Goal: Task Accomplishment & Management: Manage account settings

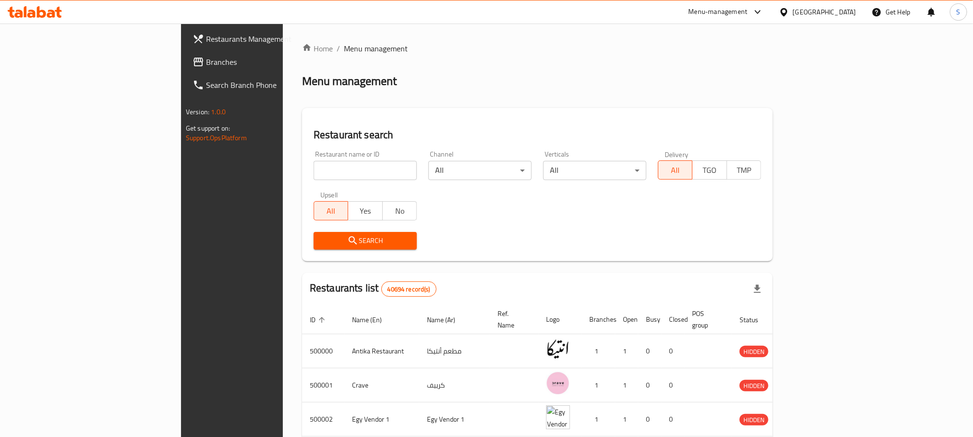
click at [843, 13] on div "[GEOGRAPHIC_DATA]" at bounding box center [824, 12] width 63 height 11
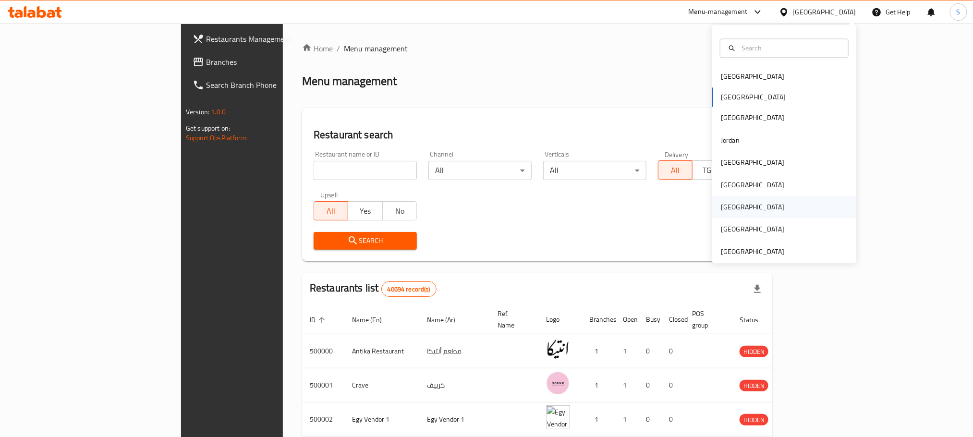
click at [729, 208] on div "[GEOGRAPHIC_DATA]" at bounding box center [752, 207] width 79 height 22
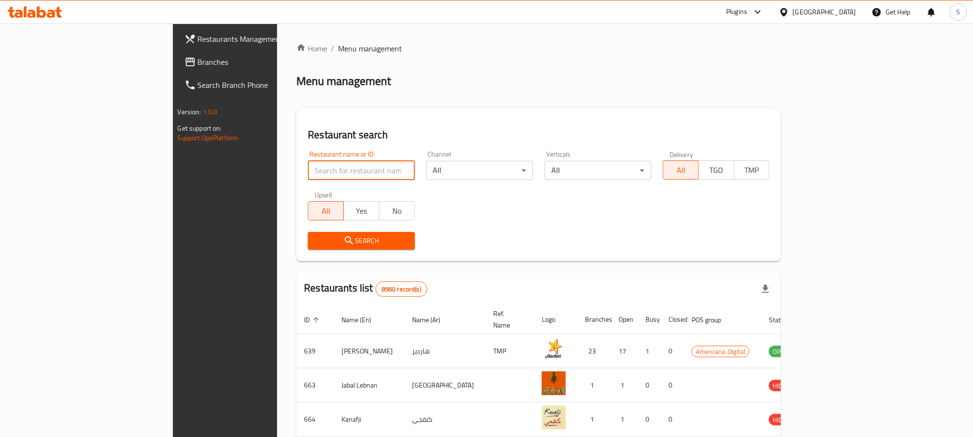
click at [308, 175] on input "search" at bounding box center [361, 170] width 107 height 19
paste input "9673"
type input "9673"
click button "Search" at bounding box center [361, 241] width 107 height 18
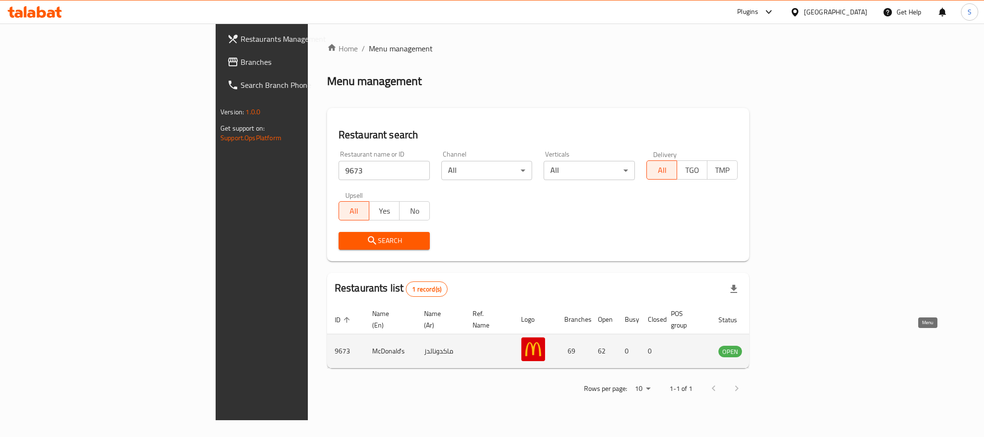
click at [780, 345] on icon "enhanced table" at bounding box center [775, 351] width 12 height 12
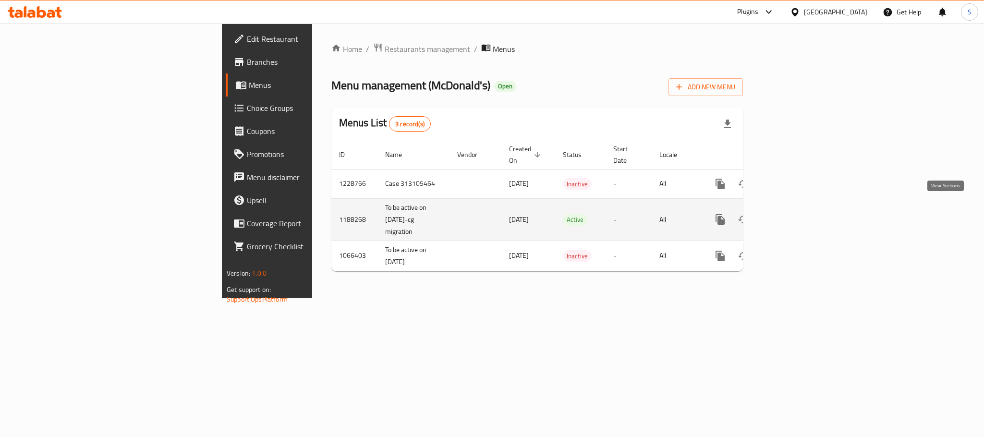
click at [795, 214] on icon "enhanced table" at bounding box center [790, 220] width 12 height 12
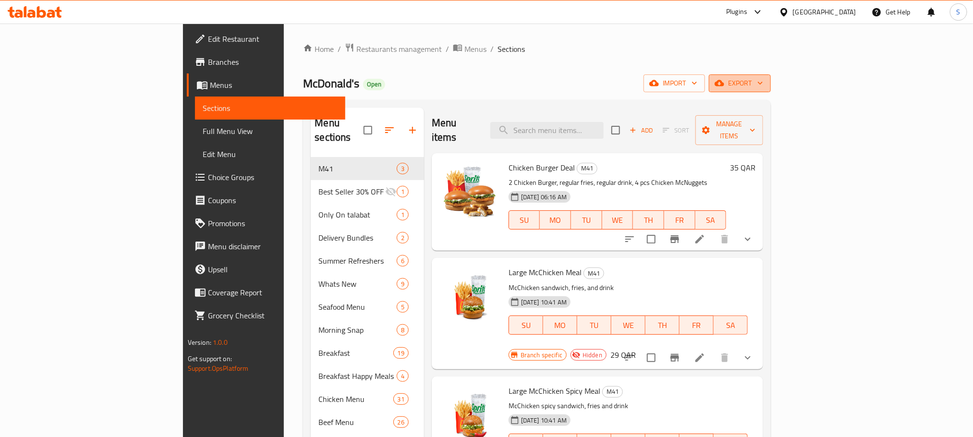
click at [763, 78] on span "export" at bounding box center [739, 83] width 47 height 12
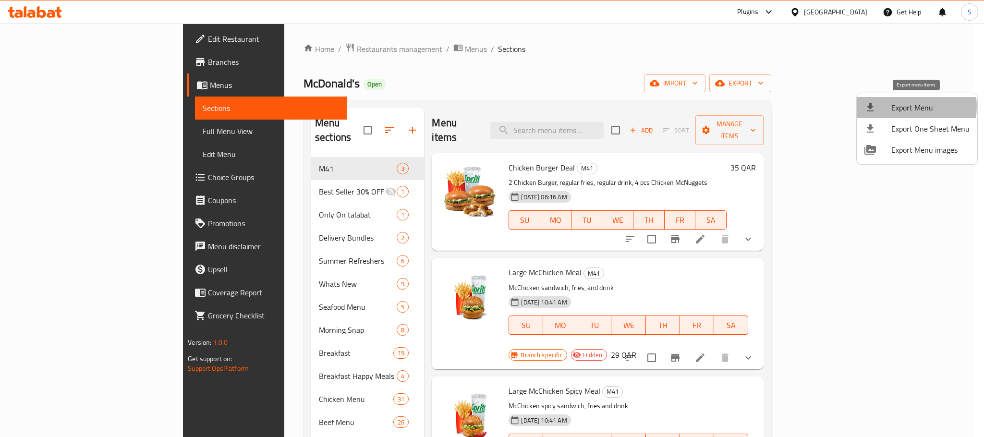
click at [909, 107] on span "Export Menu" at bounding box center [930, 108] width 78 height 12
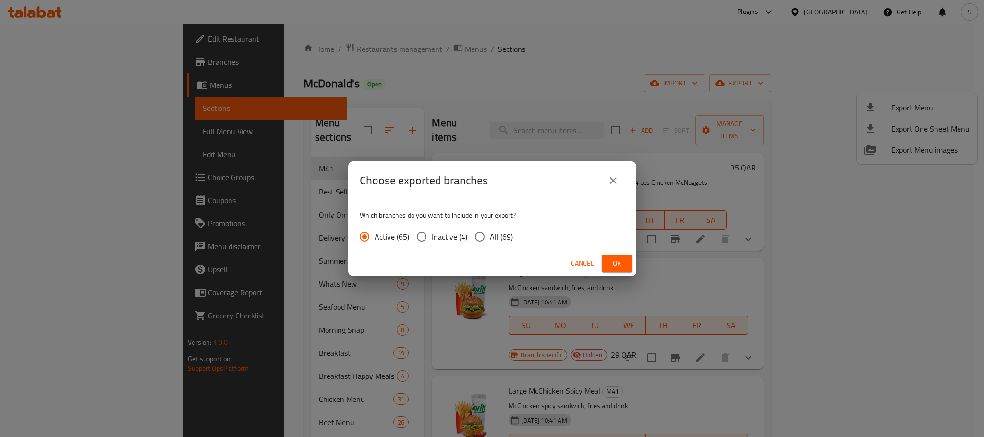
click at [464, 238] on span "Inactive (4)" at bounding box center [450, 237] width 36 height 12
click at [432, 238] on input "Inactive (4)" at bounding box center [422, 237] width 20 height 20
radio input "true"
click at [614, 257] on span "Ok" at bounding box center [616, 263] width 15 height 12
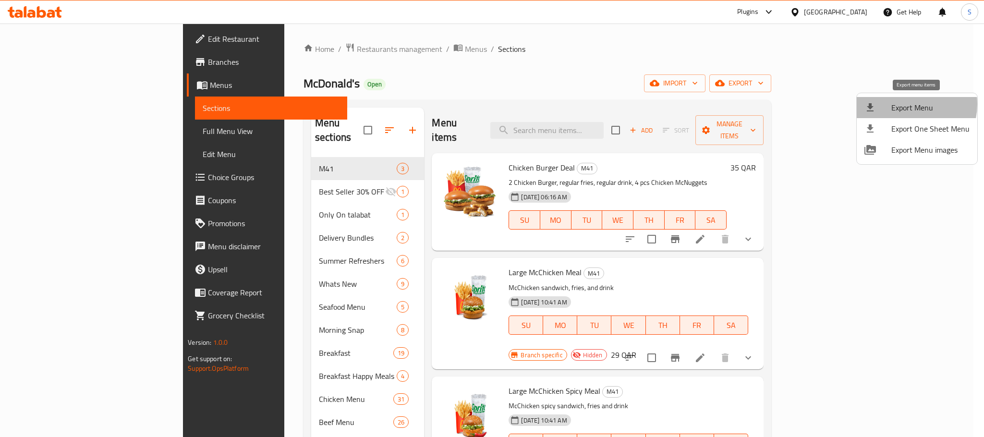
click at [905, 104] on span "Export Menu" at bounding box center [930, 108] width 78 height 12
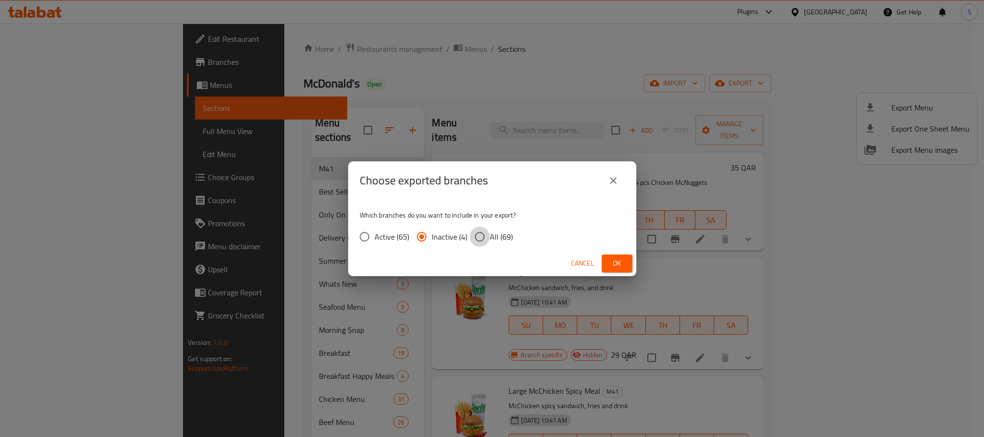
click at [477, 235] on input "All (69)" at bounding box center [480, 237] width 20 height 20
radio input "true"
click at [612, 259] on span "Ok" at bounding box center [616, 263] width 15 height 12
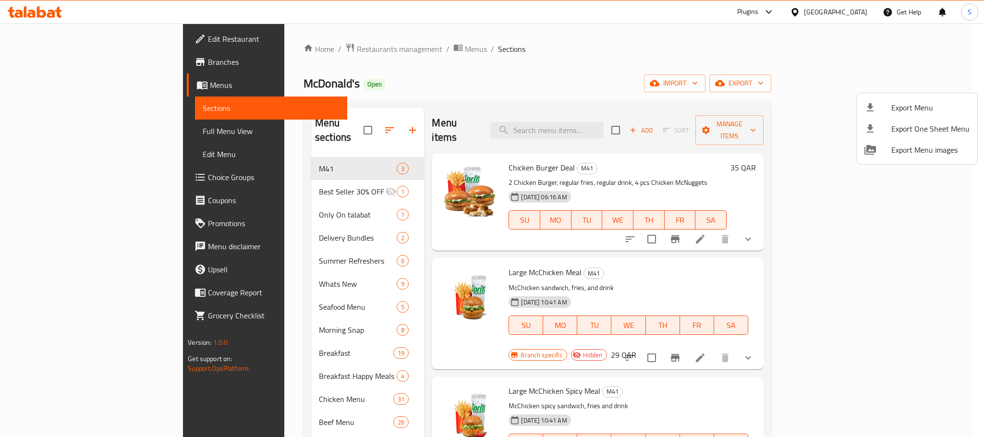
click at [293, 245] on div at bounding box center [492, 218] width 984 height 437
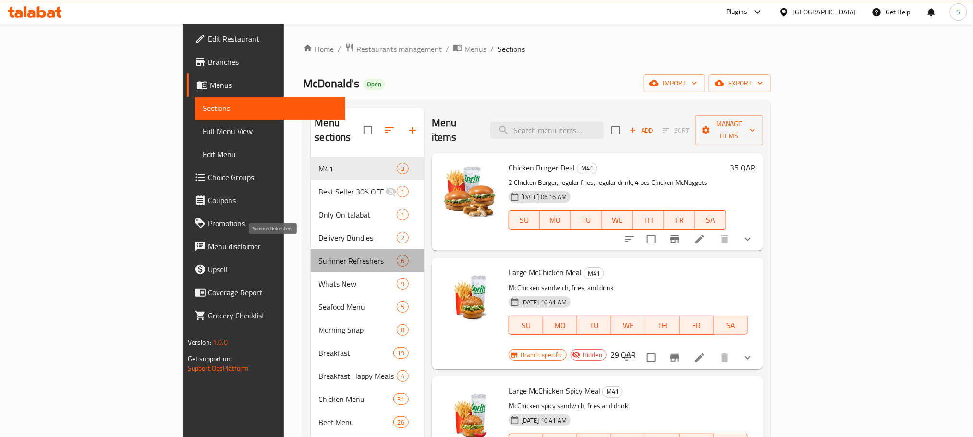
click at [318, 255] on span "Summer Refreshers" at bounding box center [357, 261] width 78 height 12
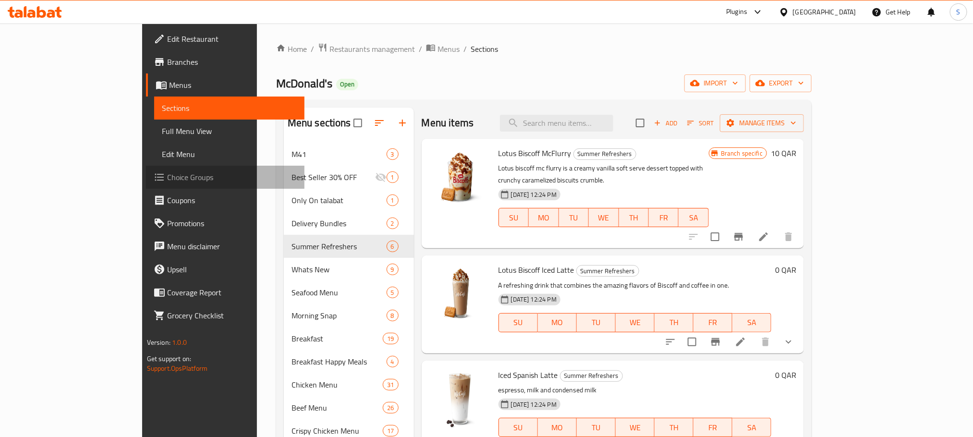
click at [167, 178] on span "Choice Groups" at bounding box center [232, 177] width 130 height 12
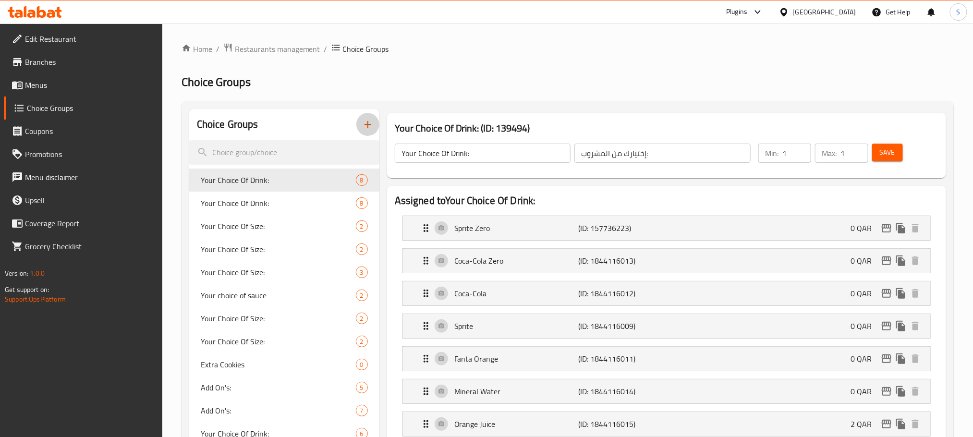
click at [369, 125] on icon "button" at bounding box center [368, 125] width 12 height 12
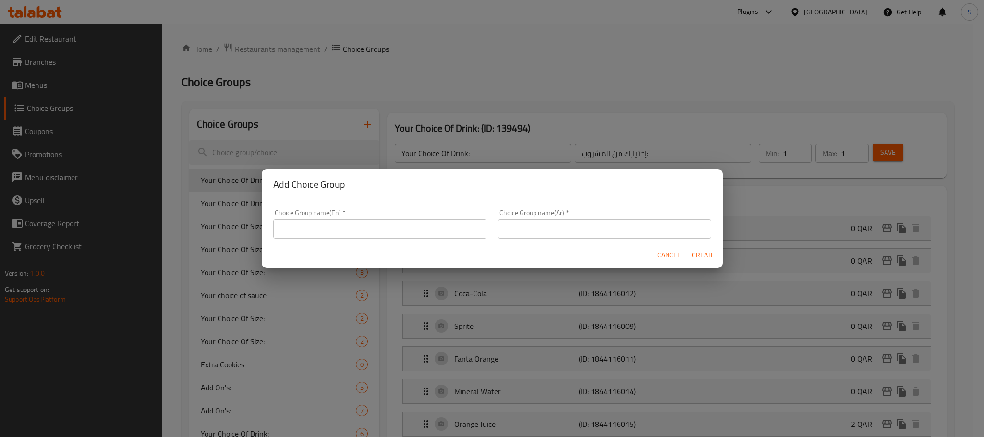
click at [366, 230] on input "text" at bounding box center [379, 228] width 213 height 19
click at [362, 227] on input "Your Choice Of" at bounding box center [379, 228] width 213 height 19
type input "Your Choice Of Size::-"
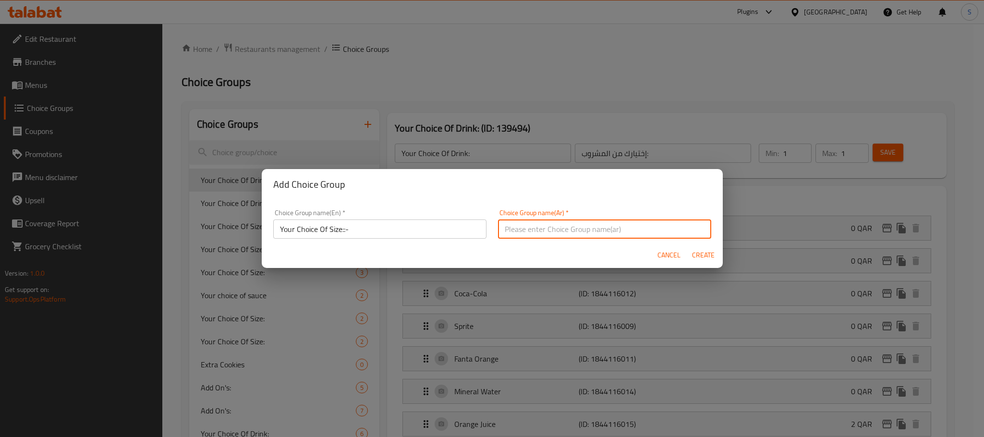
click at [521, 228] on input "text" at bounding box center [604, 228] width 213 height 19
type input "اختيارك من الحجم::-"
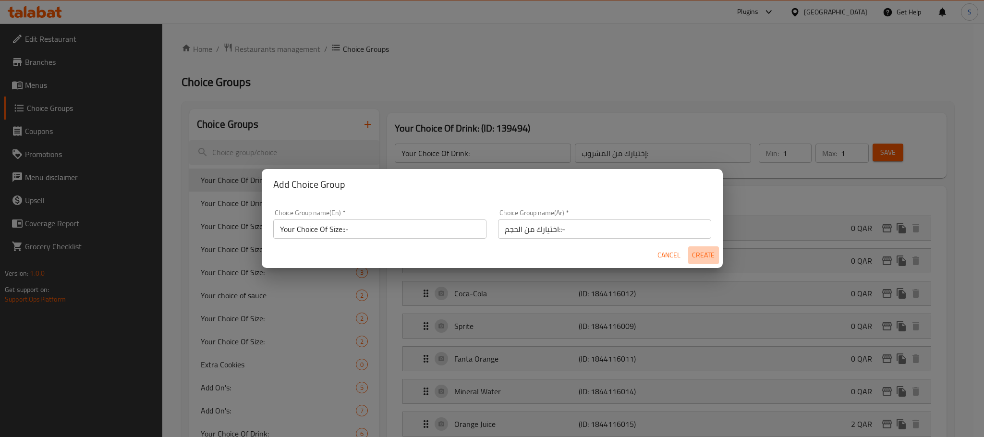
click at [699, 255] on span "Create" at bounding box center [703, 255] width 23 height 12
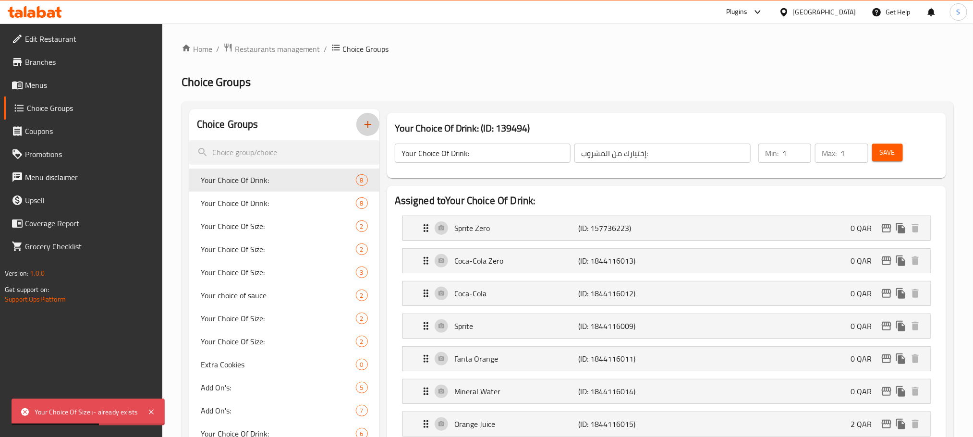
click at [363, 124] on icon "button" at bounding box center [368, 125] width 12 height 12
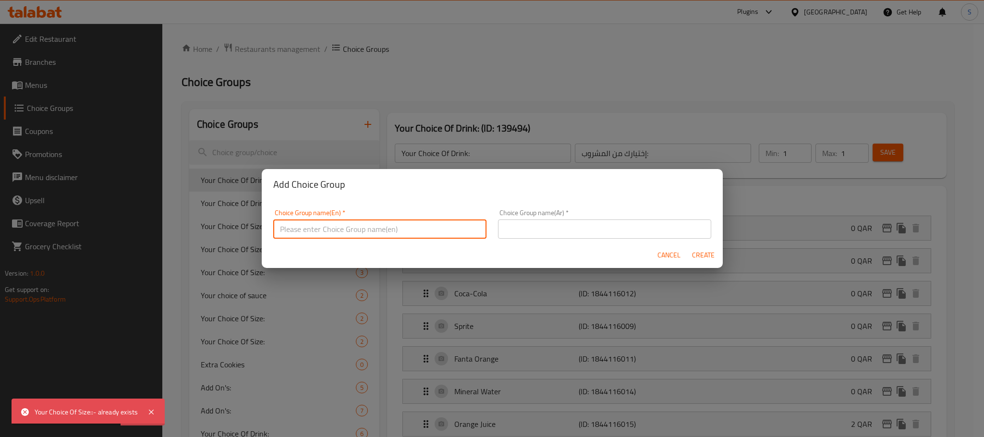
click at [361, 230] on input "text" at bounding box center [379, 228] width 213 height 19
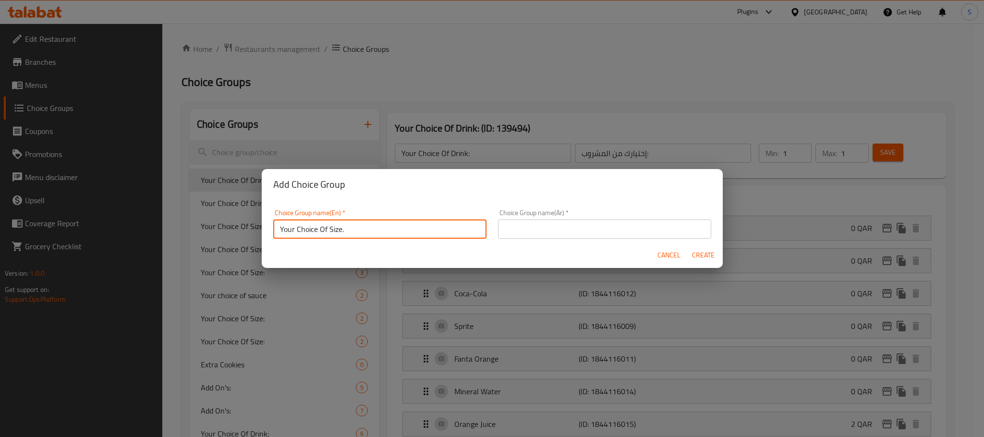
click at [367, 235] on input "Your Choice Of Size." at bounding box center [379, 228] width 213 height 19
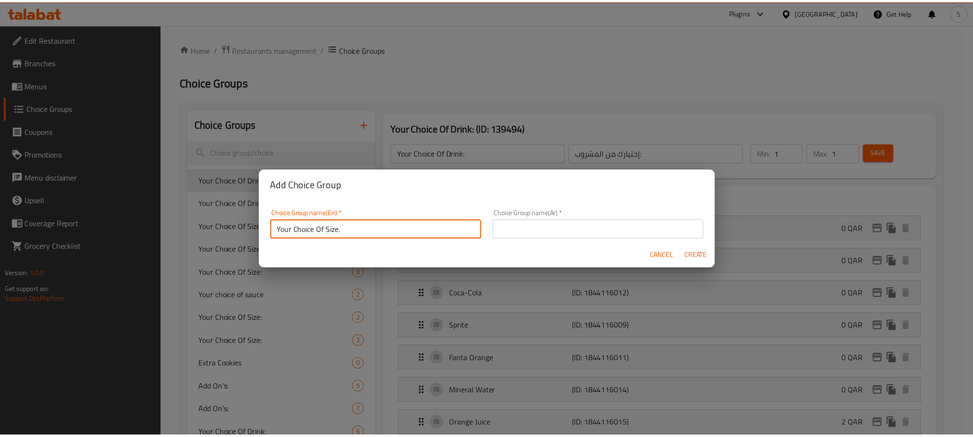
scroll to position [2, 0]
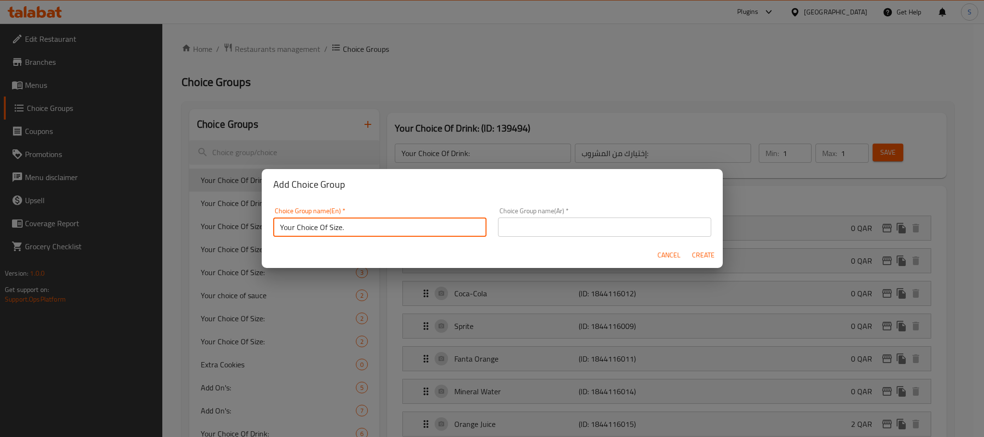
click at [367, 235] on input "Your Choice Of Size." at bounding box center [379, 227] width 213 height 19
type input "Your Choice Of Size."
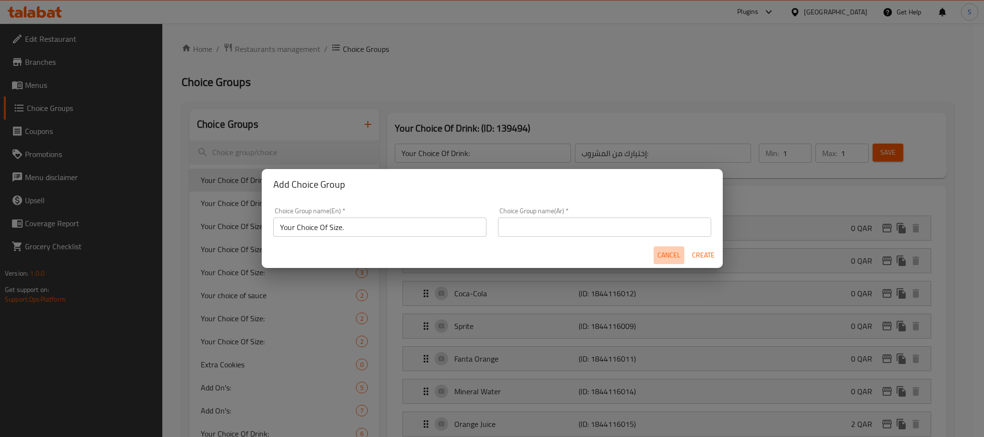
click at [664, 257] on span "Cancel" at bounding box center [668, 255] width 23 height 12
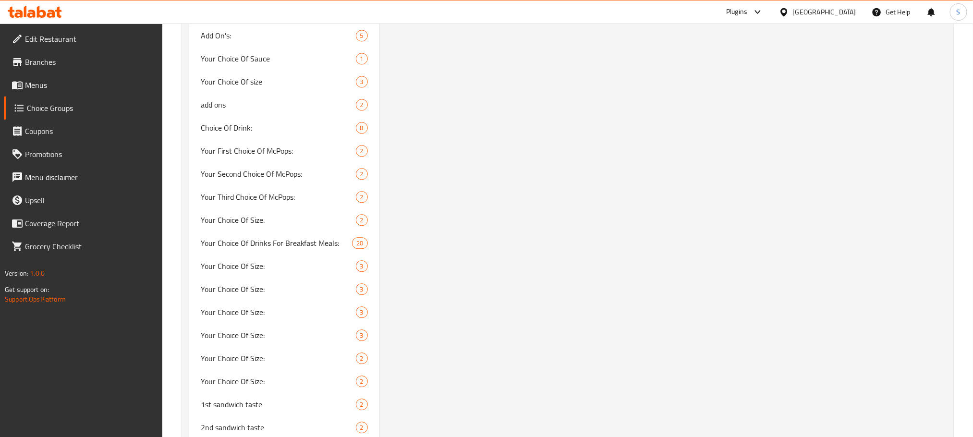
scroll to position [0, 0]
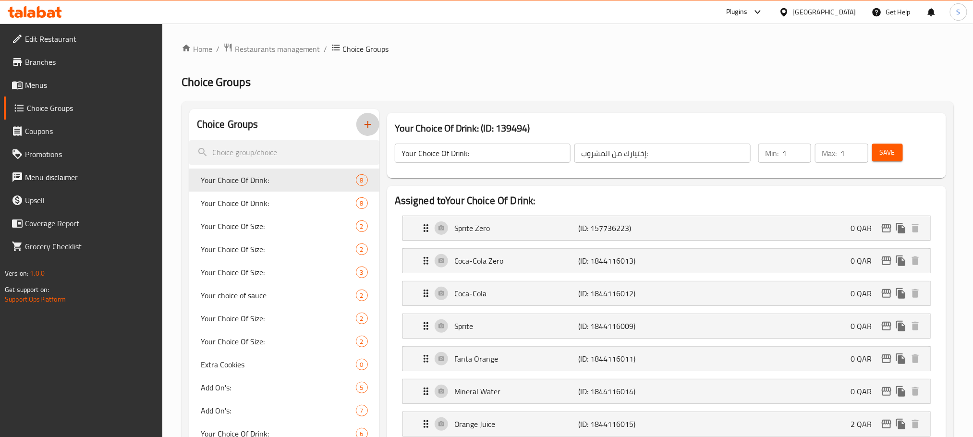
click at [369, 121] on icon "button" at bounding box center [368, 125] width 12 height 12
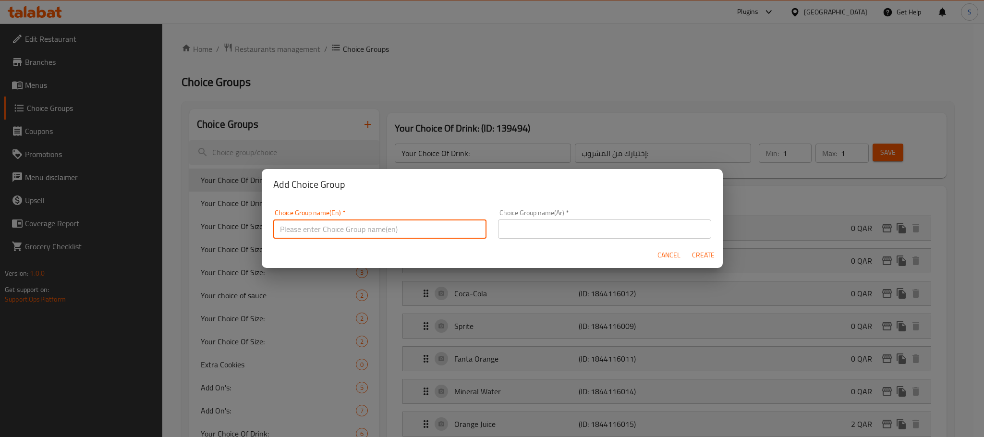
click at [419, 234] on input "text" at bounding box center [379, 228] width 213 height 19
paste input "Your Choice Of Size.."
type input "Your Choice Of Size.."
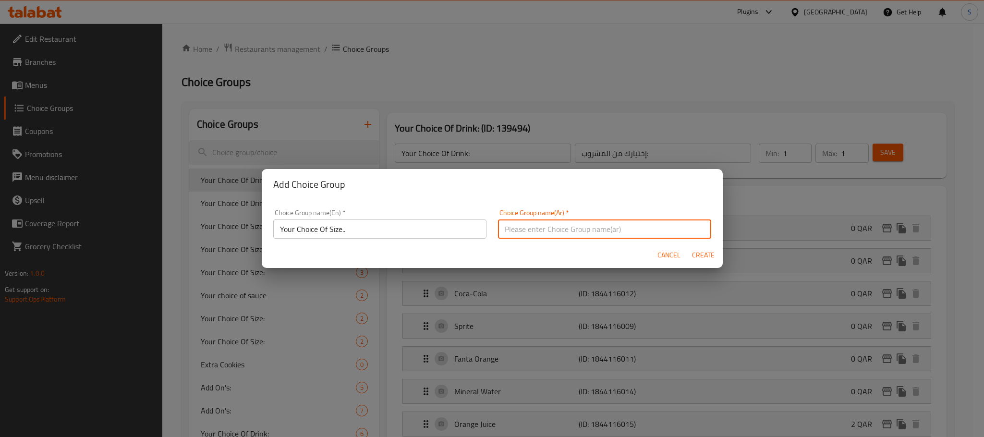
click at [546, 233] on input "text" at bounding box center [604, 228] width 213 height 19
type input "اختيارك من الحجم.."
click at [708, 251] on span "Create" at bounding box center [703, 255] width 23 height 12
type input "Your Choice Of Size.."
type input "اختيارك من الحجم.."
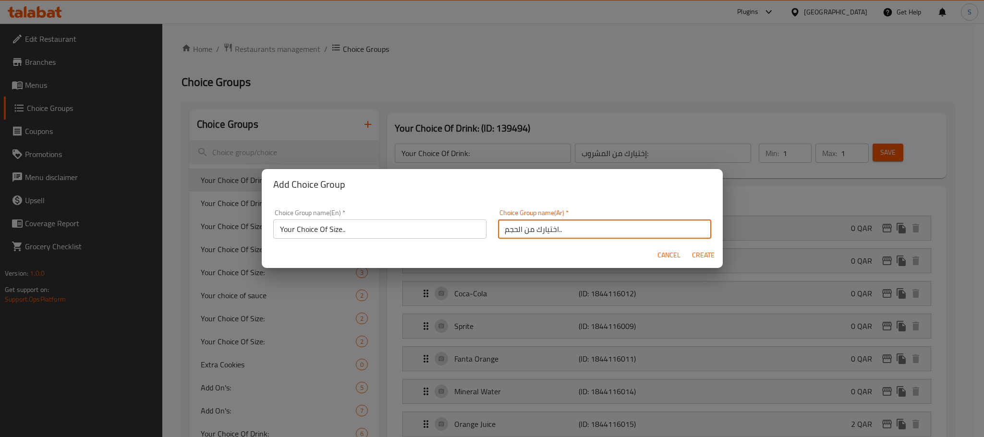
type input "0"
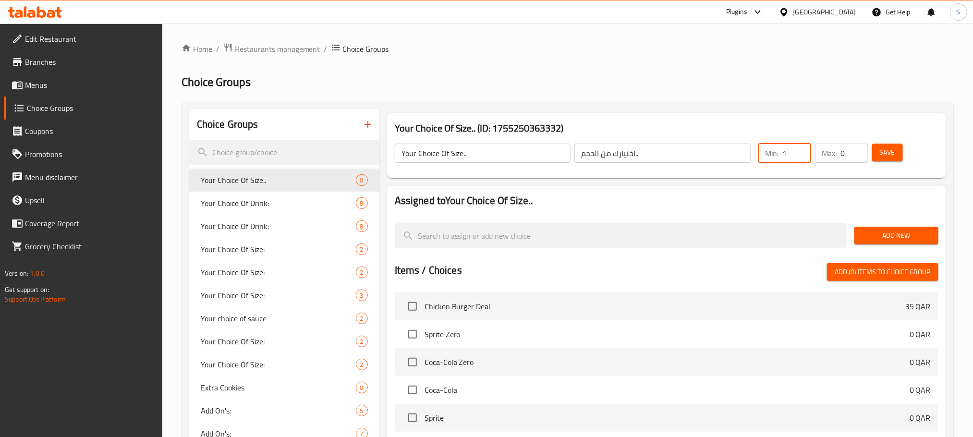
type input "1"
click at [800, 150] on input "1" at bounding box center [796, 153] width 29 height 19
type input "1"
click at [860, 149] on input "1" at bounding box center [853, 153] width 27 height 19
click at [889, 234] on span "Add New" at bounding box center [896, 236] width 69 height 12
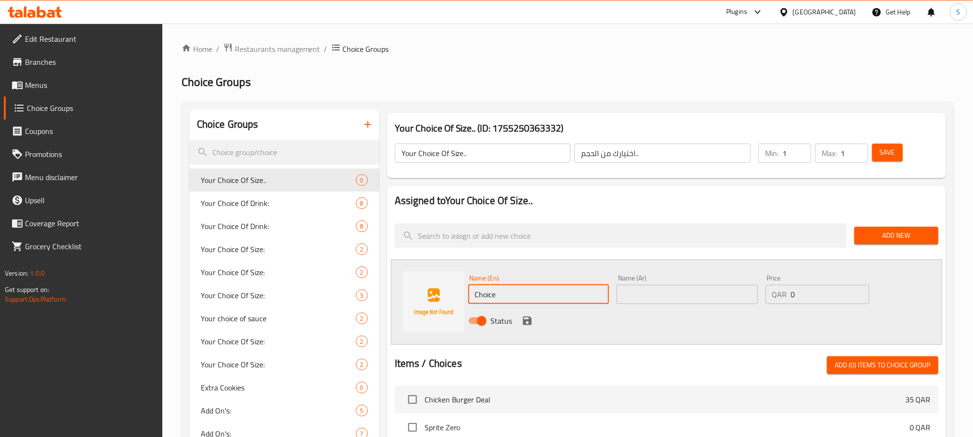
drag, startPoint x: 500, startPoint y: 297, endPoint x: 455, endPoint y: 298, distance: 45.1
click at [455, 298] on div "Name (En) Choice Name (En) Name (Ar) Name (Ar) Price QAR 0 Price Status" at bounding box center [666, 301] width 551 height 85
paste input "Regular"
type input "Regular"
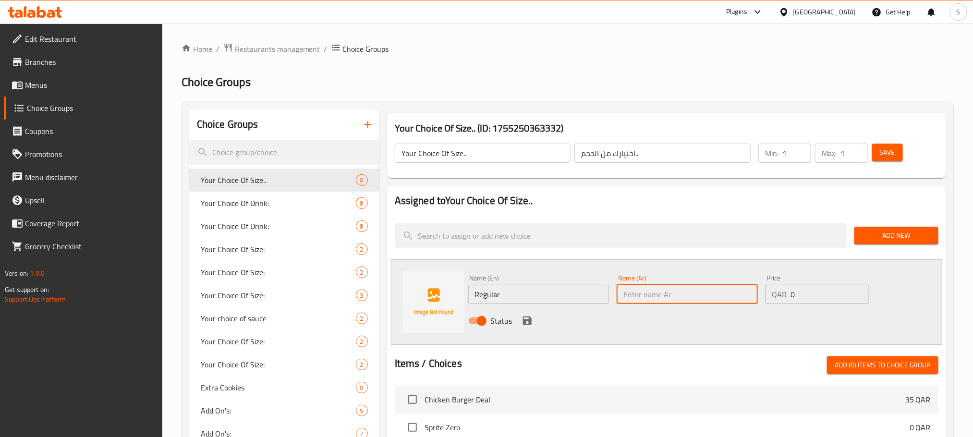
click at [696, 291] on input "text" at bounding box center [687, 294] width 141 height 19
type input "عادي"
click at [639, 340] on div "Name (En) Regular Name (En) Name (Ar) عادي Name (Ar) Price QAR 0 Price Status" at bounding box center [666, 301] width 551 height 85
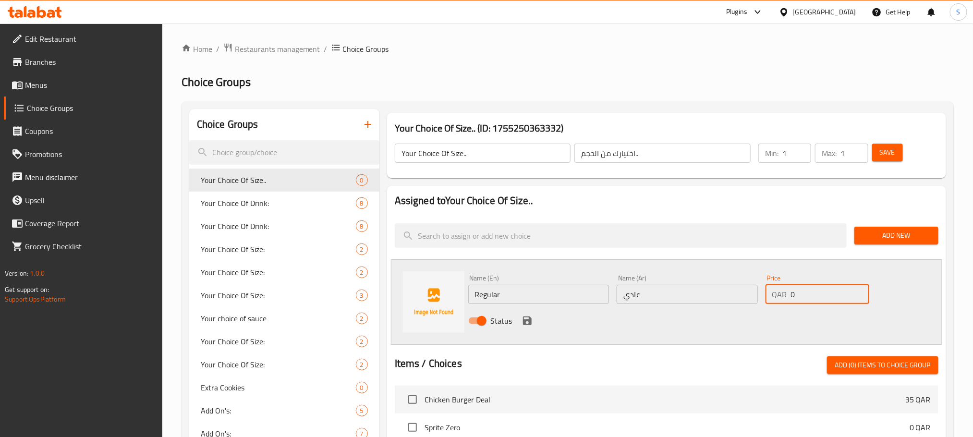
drag, startPoint x: 804, startPoint y: 294, endPoint x: 783, endPoint y: 299, distance: 21.7
click at [783, 299] on div "QAR 0 Price" at bounding box center [817, 294] width 104 height 19
type input "12"
click at [529, 321] on icon "save" at bounding box center [527, 320] width 9 height 9
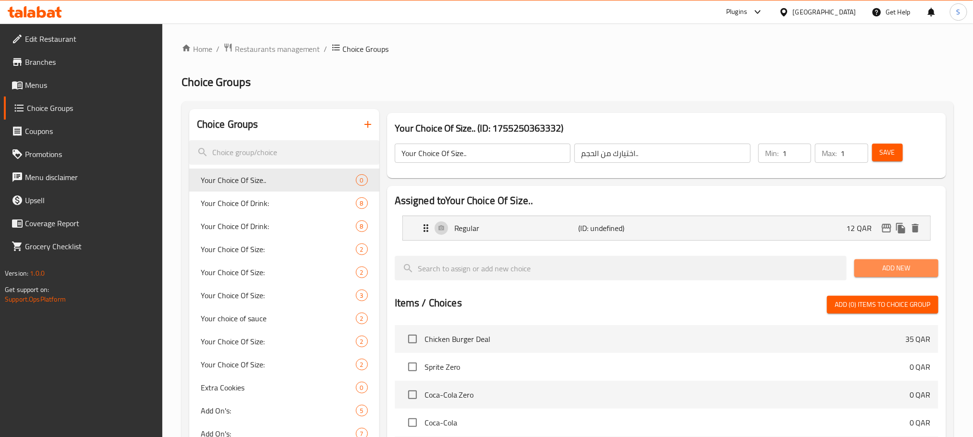
click at [900, 264] on span "Add New" at bounding box center [896, 268] width 69 height 12
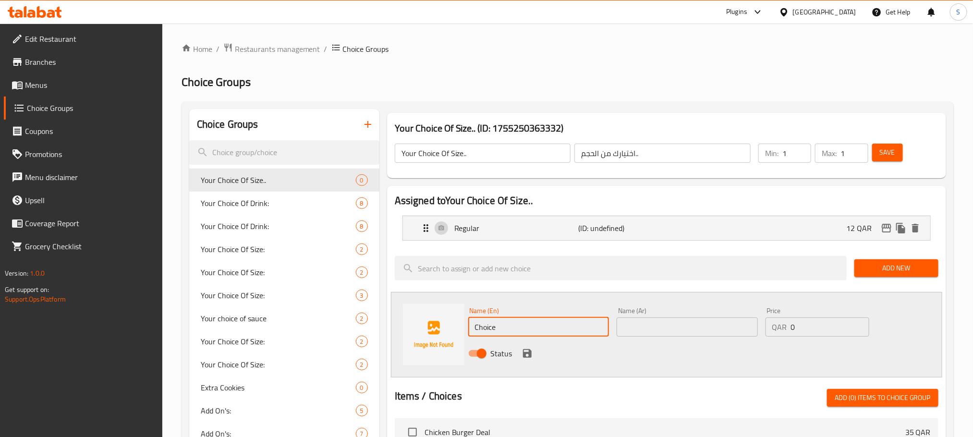
drag, startPoint x: 506, startPoint y: 326, endPoint x: 461, endPoint y: 327, distance: 44.2
click at [461, 327] on div "Name (En) Choice Name (En) Name (Ar) Name (Ar) Price QAR 0 Price Status" at bounding box center [666, 334] width 551 height 85
paste input "Larg"
type input "Large"
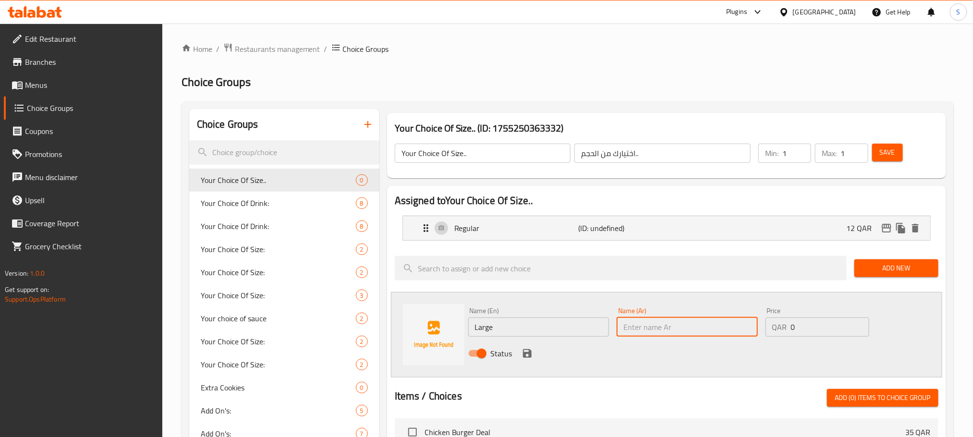
click at [660, 333] on input "text" at bounding box center [687, 326] width 141 height 19
type input "كبير"
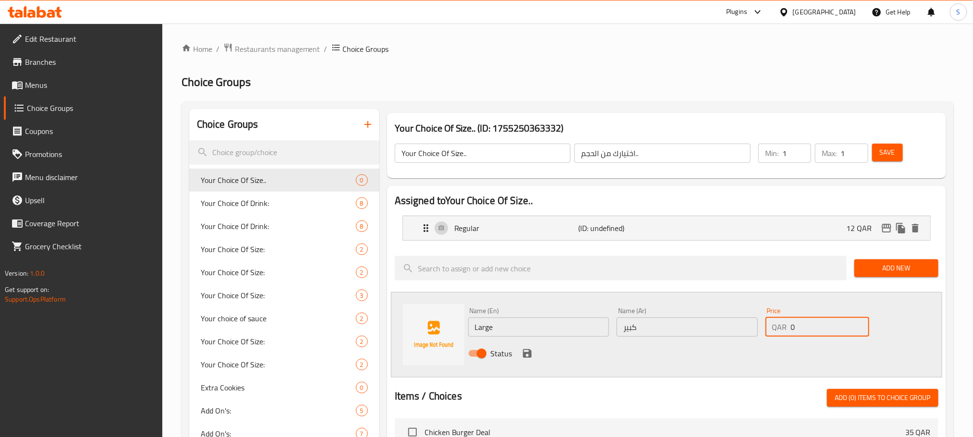
drag, startPoint x: 810, startPoint y: 332, endPoint x: 784, endPoint y: 333, distance: 26.4
click at [784, 333] on div "QAR 0 Price" at bounding box center [817, 326] width 104 height 19
type input "18"
click at [521, 351] on icon "save" at bounding box center [527, 354] width 12 height 12
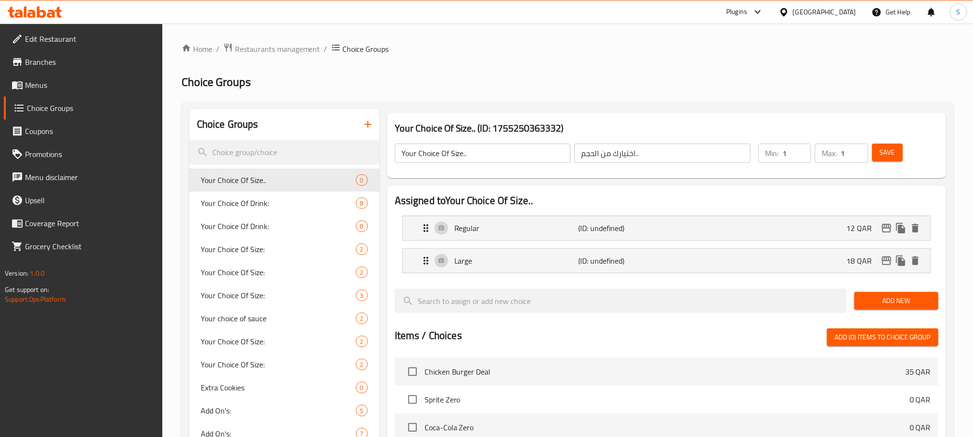
click at [884, 156] on span "Save" at bounding box center [887, 152] width 15 height 12
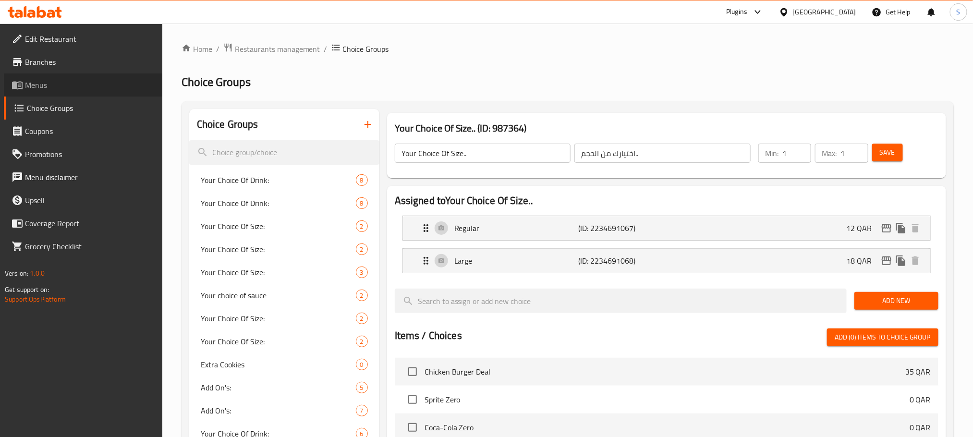
click at [57, 90] on span "Menus" at bounding box center [90, 85] width 130 height 12
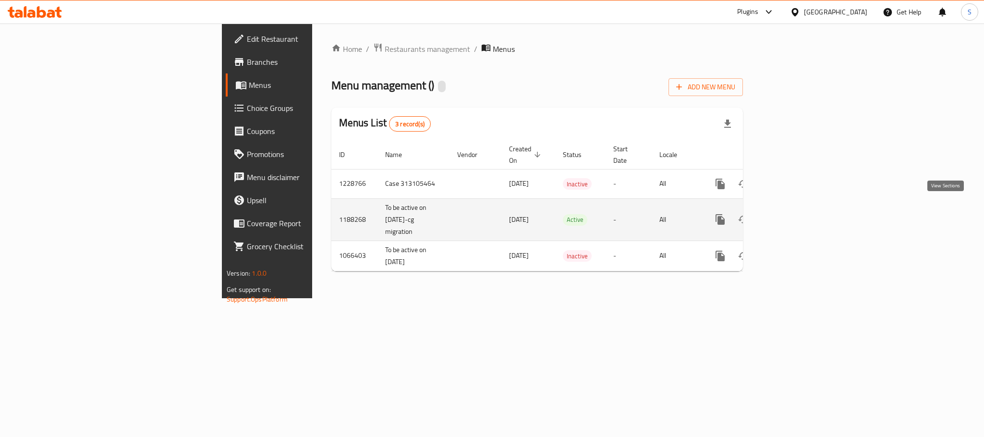
click at [795, 214] on icon "enhanced table" at bounding box center [790, 220] width 12 height 12
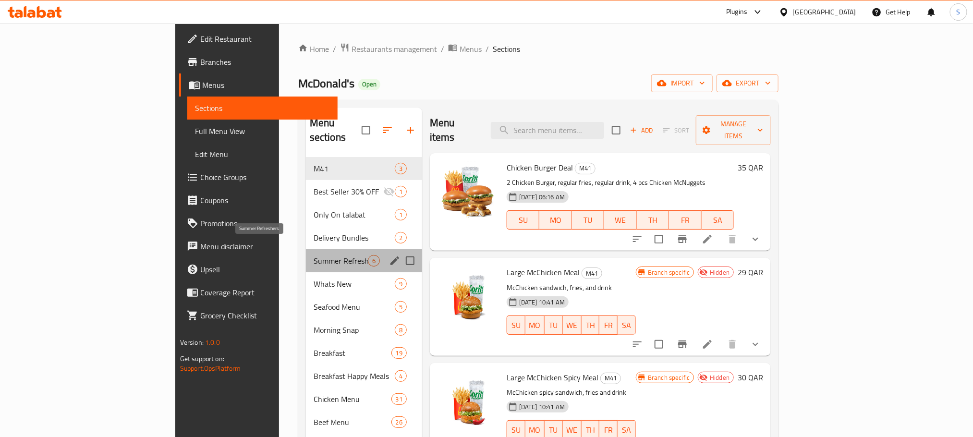
click at [314, 255] on span "Summer Refreshers" at bounding box center [341, 261] width 54 height 12
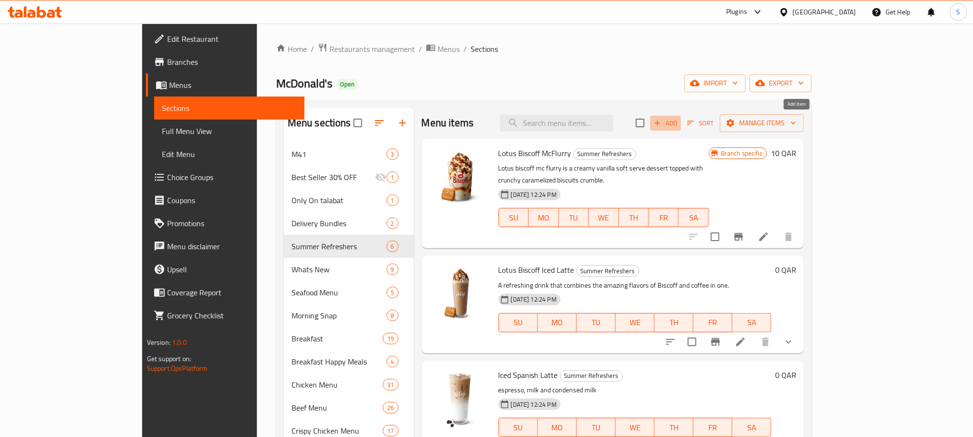
click at [662, 124] on icon "button" at bounding box center [657, 123] width 9 height 9
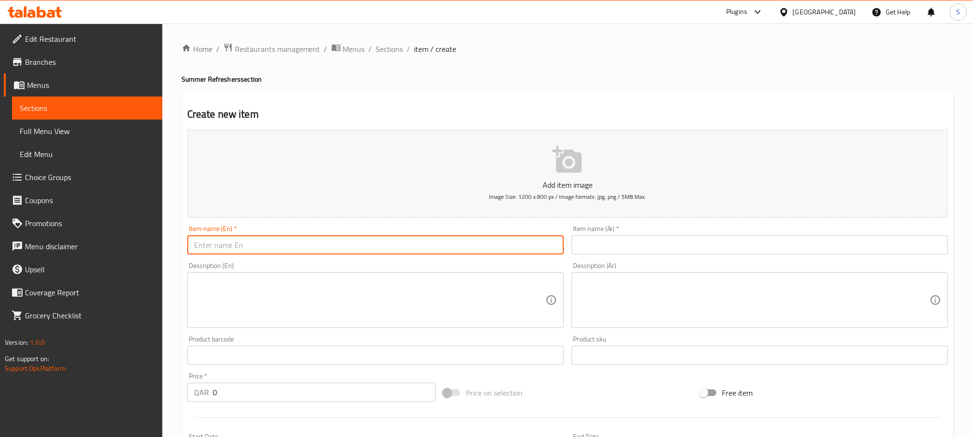
click at [329, 244] on input "text" at bounding box center [375, 244] width 376 height 19
paste input "Lotus Biscoff® Frappe"
click at [291, 301] on textarea at bounding box center [369, 301] width 351 height 46
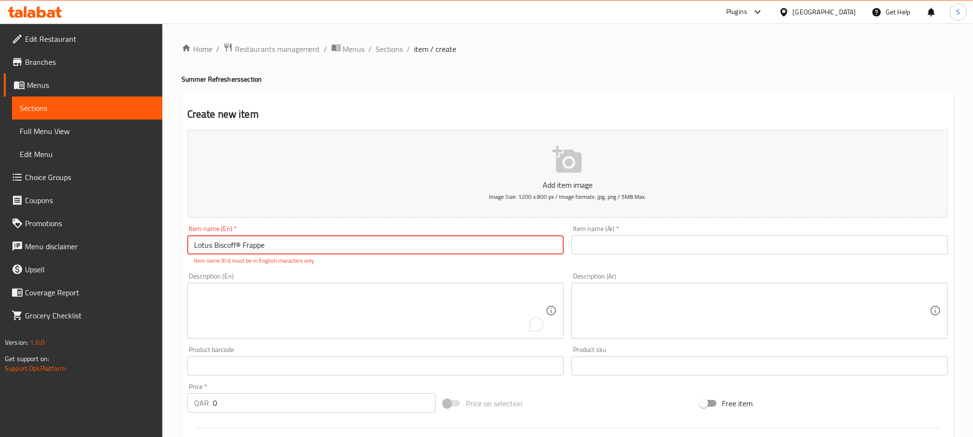
click at [239, 246] on input "Lotus Biscoff® Frappe" at bounding box center [375, 244] width 376 height 19
type input "Lotus Biscoff Frappe"
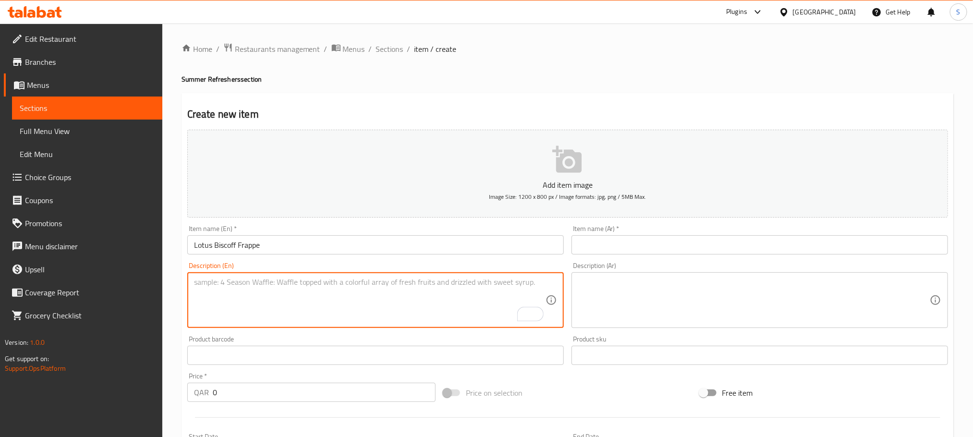
click at [279, 312] on textarea "To enrich screen reader interactions, please activate Accessibility in Grammarl…" at bounding box center [369, 301] width 351 height 46
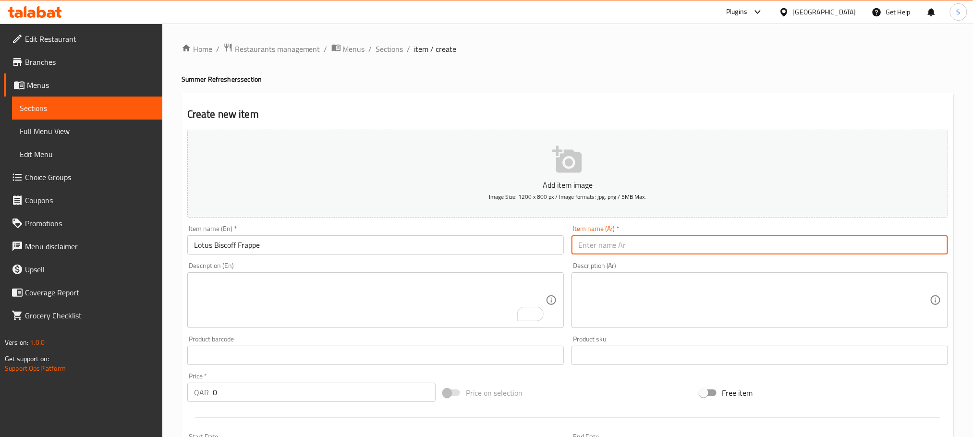
click at [619, 246] on input "text" at bounding box center [759, 244] width 376 height 19
paste input "لوتس بيسكوف® فرابيه"
click at [604, 245] on input "لوتس بيسكوف® فرابيه" at bounding box center [759, 244] width 376 height 19
type input "لوتس بيسكوف فرابيه"
click at [617, 294] on textarea at bounding box center [753, 301] width 351 height 46
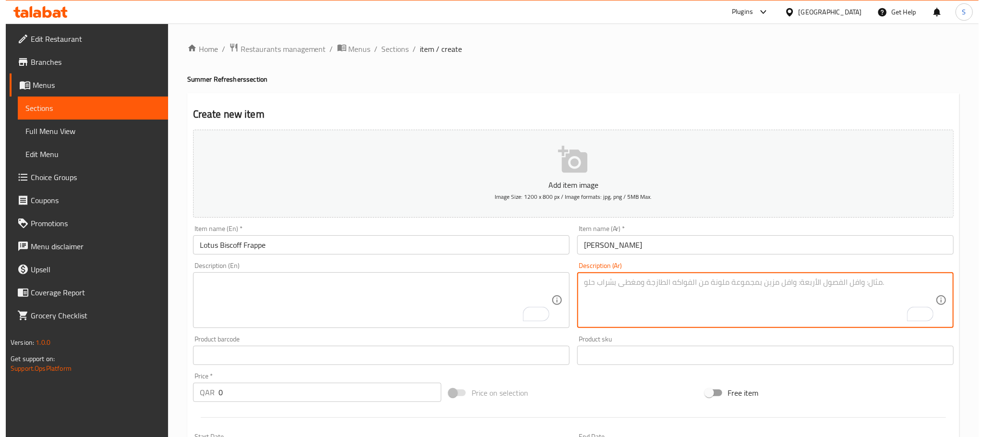
scroll to position [241, 0]
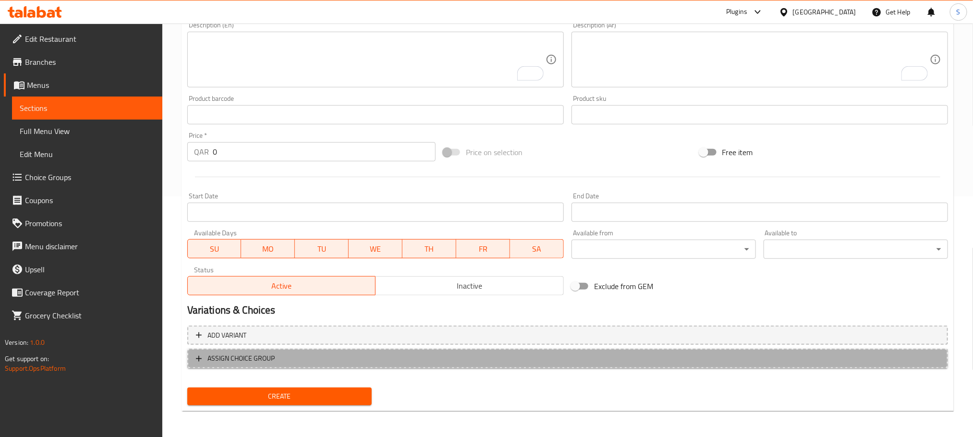
click at [315, 357] on span "ASSIGN CHOICE GROUP" at bounding box center [567, 358] width 743 height 12
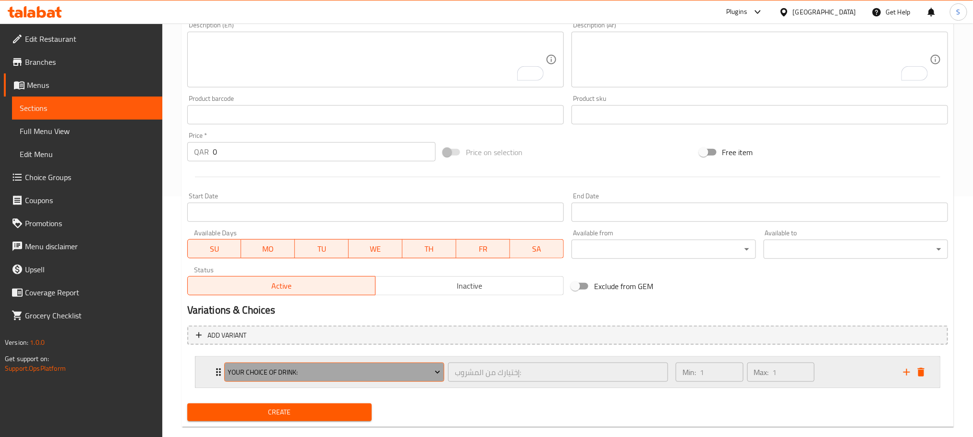
click at [435, 370] on icon "Expand" at bounding box center [438, 372] width 10 height 10
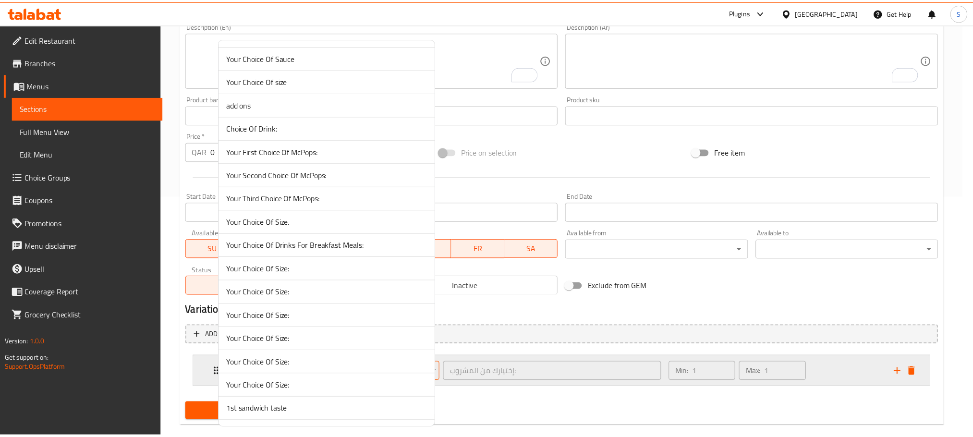
scroll to position [6208, 0]
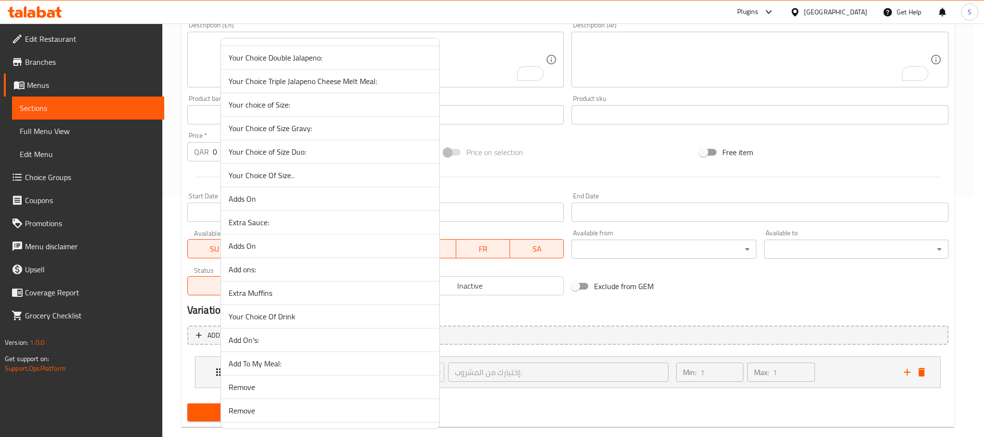
click at [339, 181] on span "Your Choice Of Size.." at bounding box center [330, 176] width 203 height 12
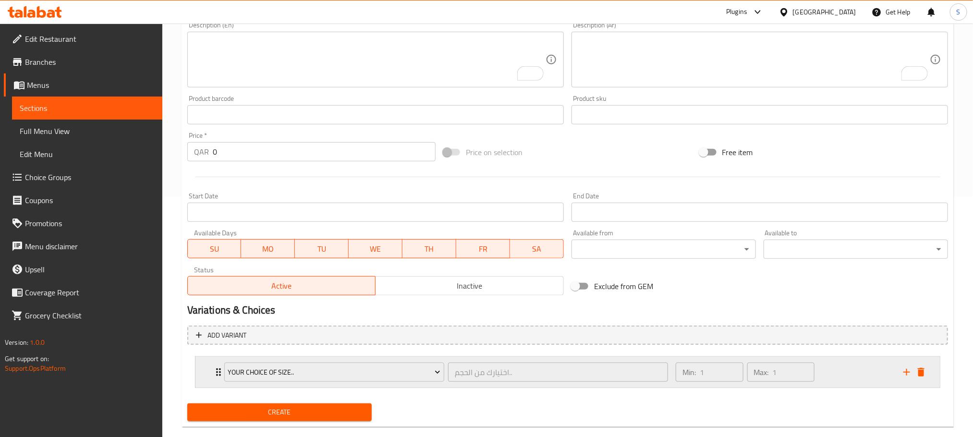
click at [217, 371] on icon "Expand" at bounding box center [219, 372] width 12 height 12
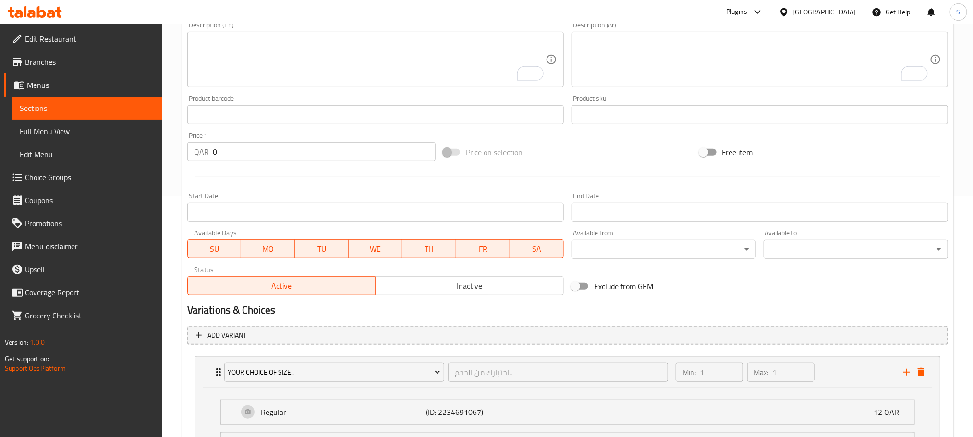
scroll to position [343, 0]
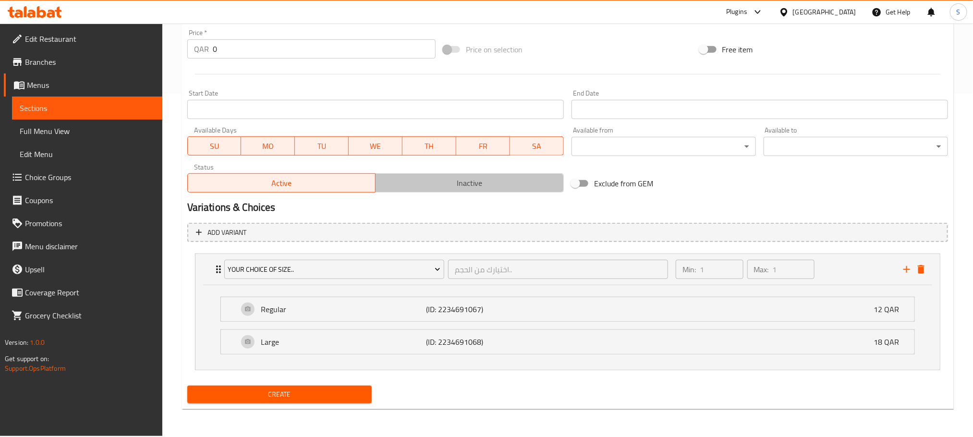
click at [522, 183] on span "Inactive" at bounding box center [469, 183] width 181 height 14
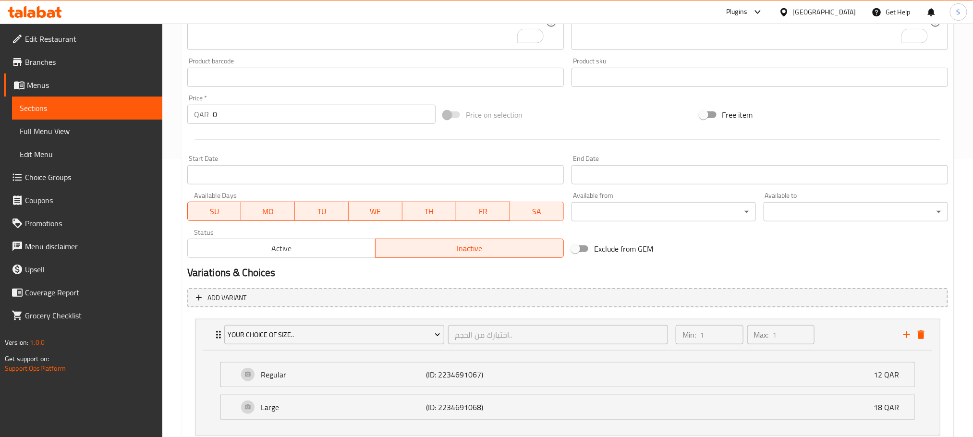
scroll to position [316, 0]
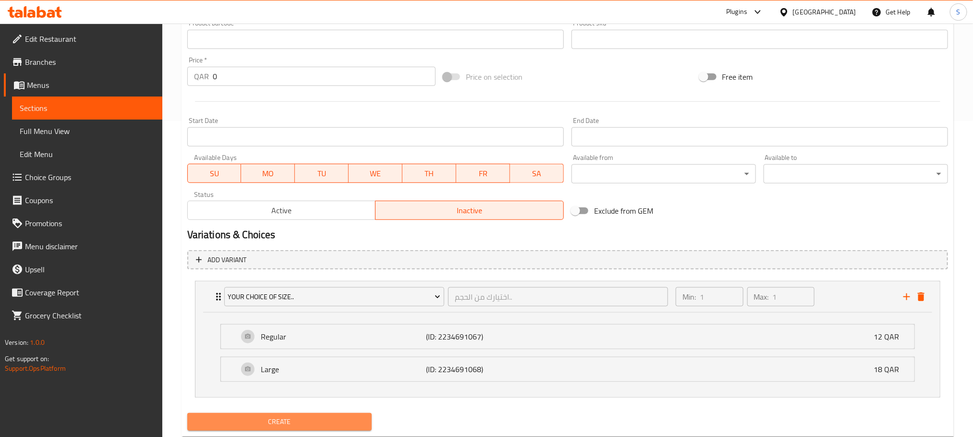
click at [351, 428] on span "Create" at bounding box center [279, 422] width 169 height 12
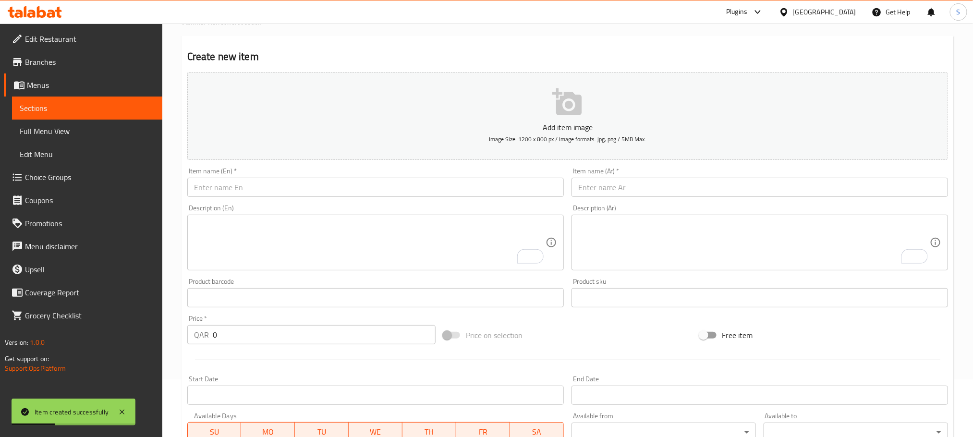
scroll to position [53, 0]
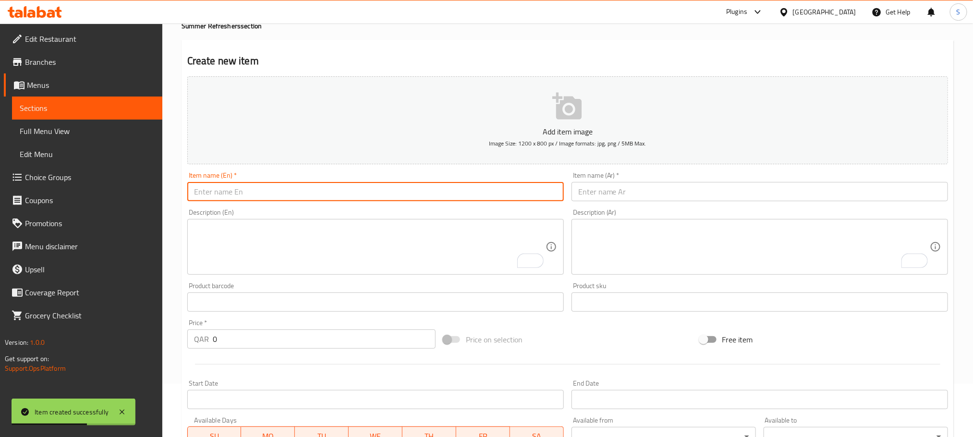
click at [290, 188] on input "text" at bounding box center [375, 191] width 376 height 19
paste input "Choco Oreo Frappe"
type input "Choco Oreo Frappe"
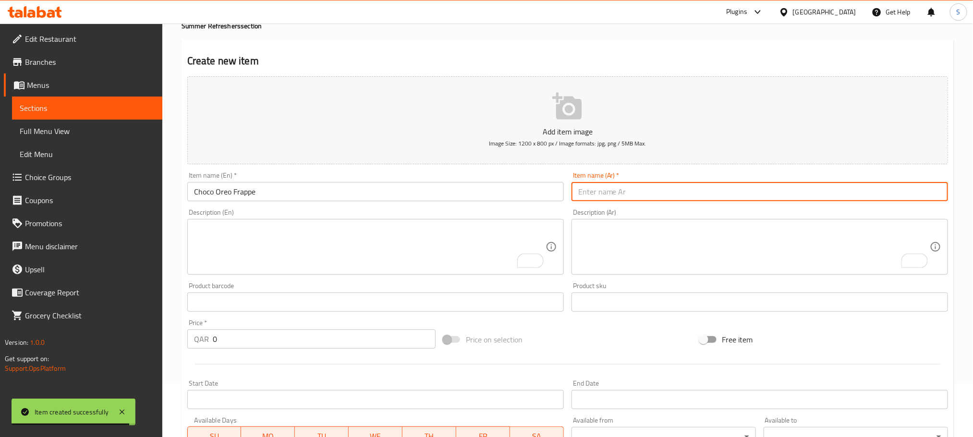
click at [647, 193] on input "text" at bounding box center [759, 191] width 376 height 19
paste input "شوكو اوريو فرابيه"
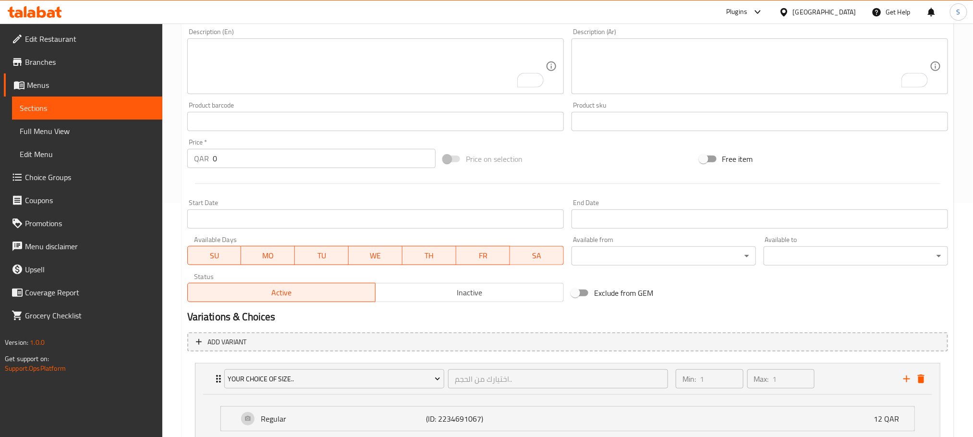
scroll to position [343, 0]
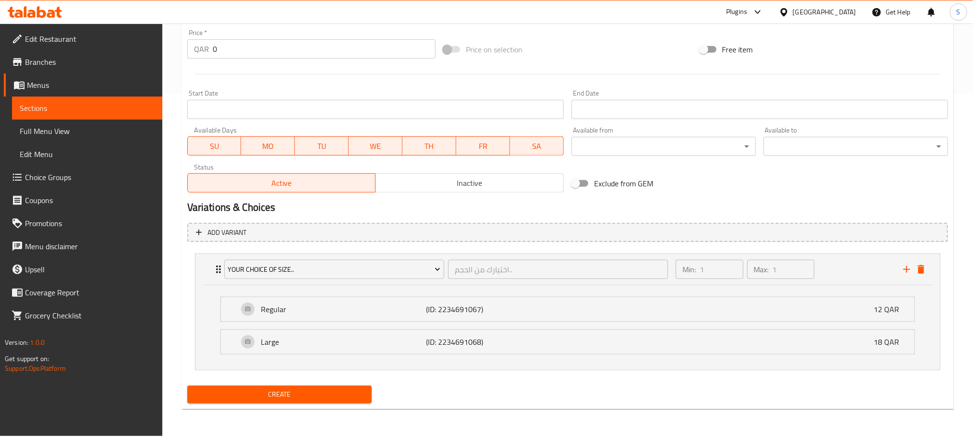
type input "شوكو اوريو فرابيه"
click at [507, 184] on span "Inactive" at bounding box center [469, 183] width 181 height 14
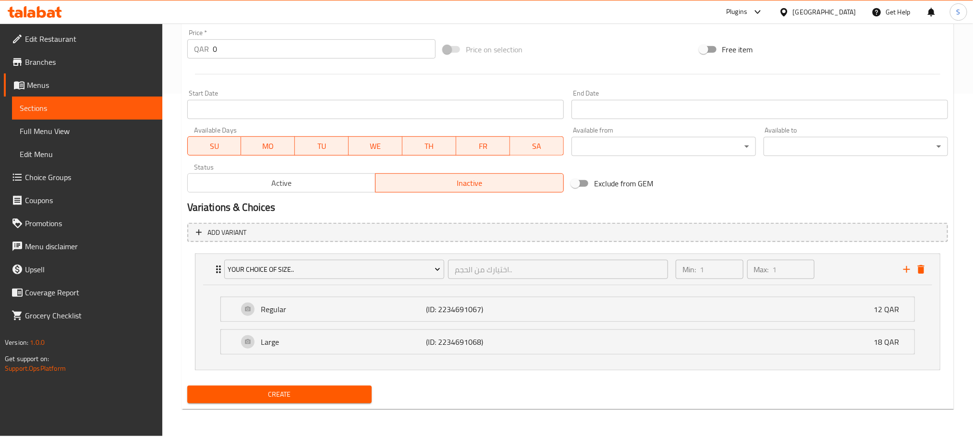
click at [351, 385] on div "Create" at bounding box center [279, 394] width 192 height 25
click at [353, 390] on span "Create" at bounding box center [279, 394] width 169 height 12
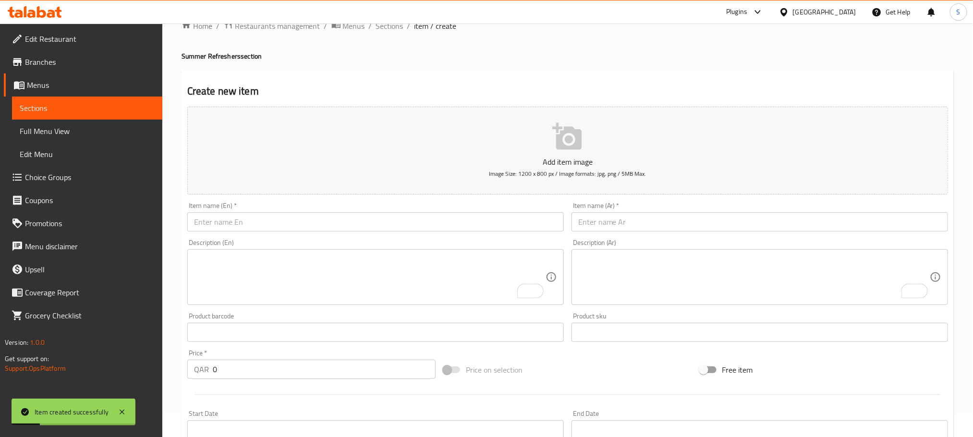
scroll to position [22, 0]
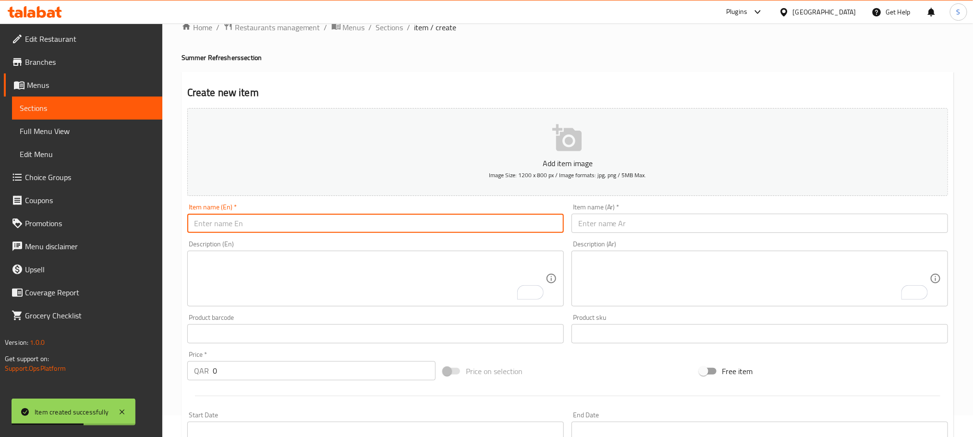
click at [313, 222] on input "text" at bounding box center [375, 223] width 376 height 19
paste input "Vanilla Oreo Frappe"
type input "Vanilla Oreo Frappe"
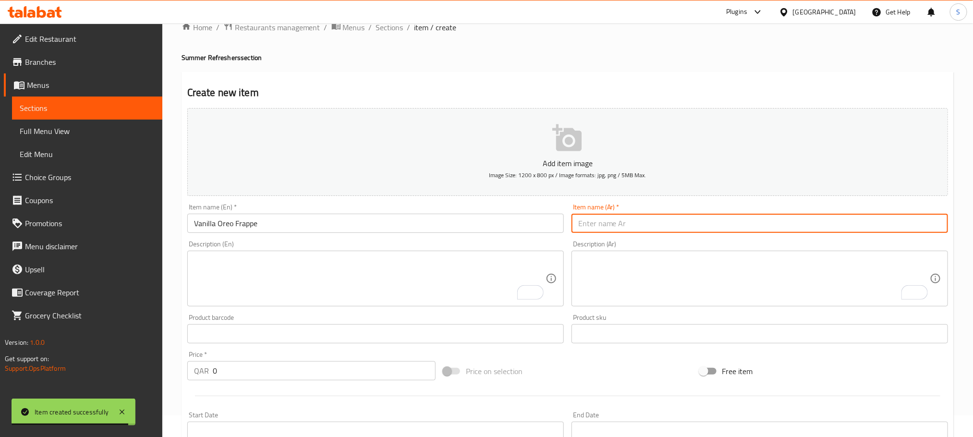
click at [671, 222] on input "text" at bounding box center [759, 223] width 376 height 19
paste input "فانيلا اوريو فرابيه"
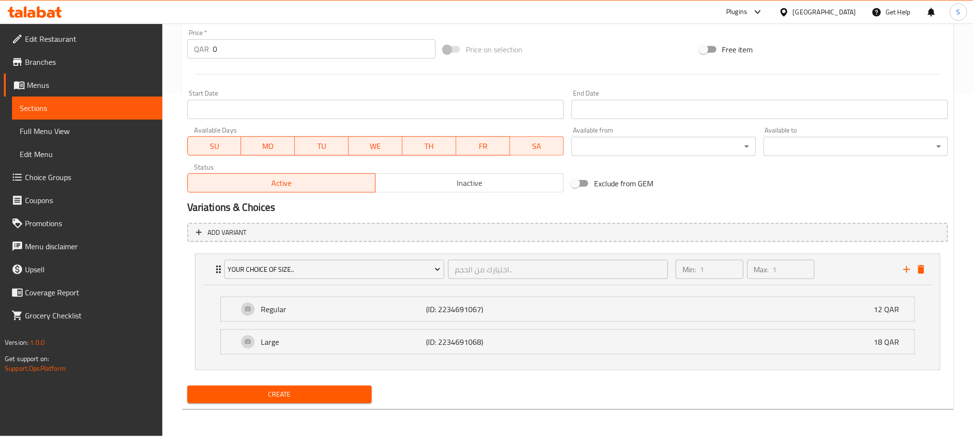
type input "فانيلا اوريو فرابيه"
click at [509, 173] on button "Inactive" at bounding box center [469, 182] width 189 height 19
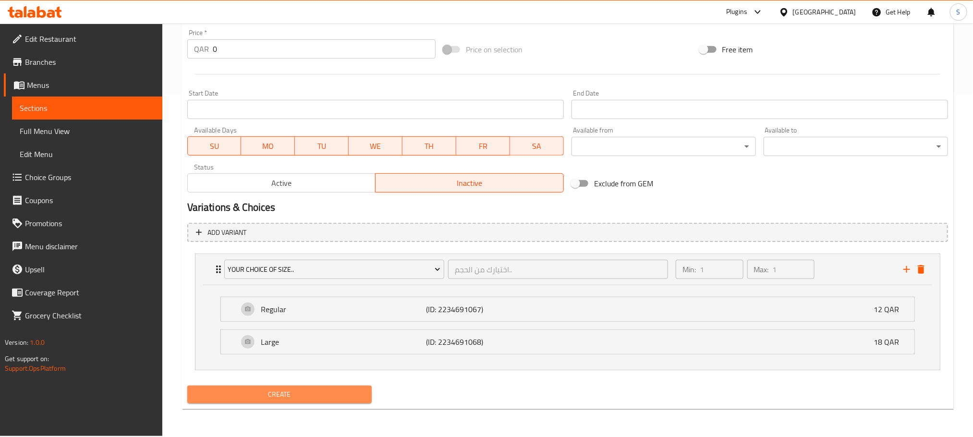
click at [337, 400] on span "Create" at bounding box center [279, 394] width 169 height 12
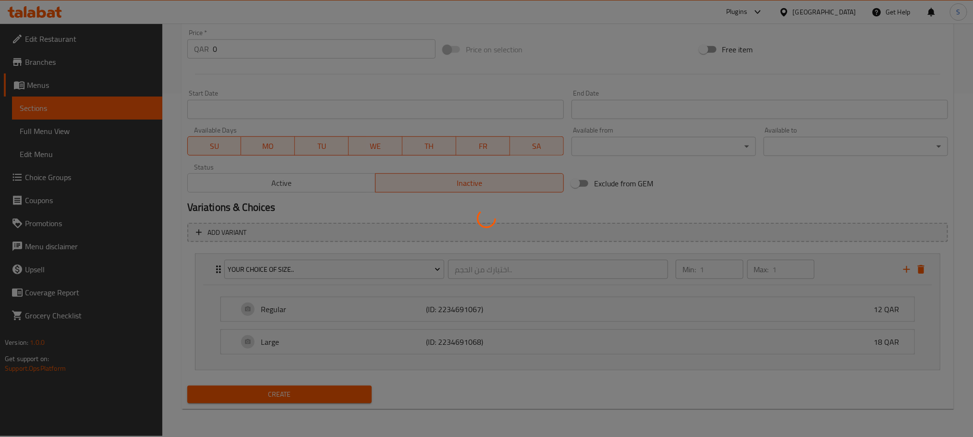
scroll to position [0, 0]
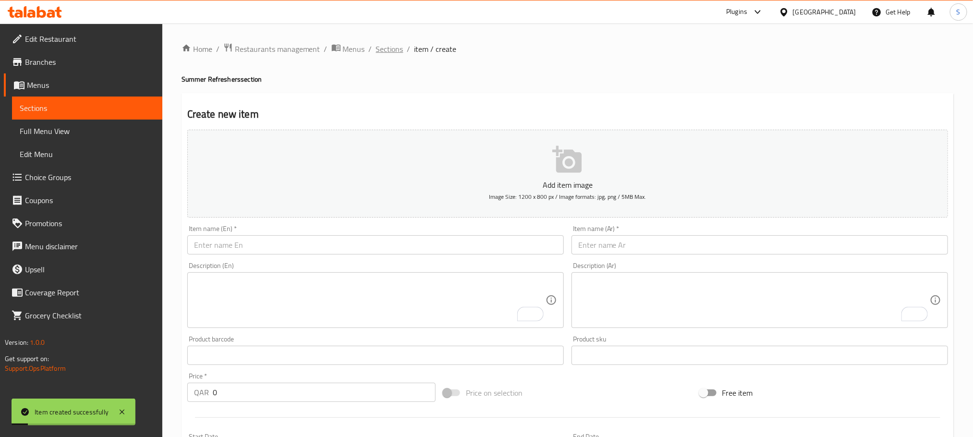
click at [389, 46] on span "Sections" at bounding box center [389, 49] width 27 height 12
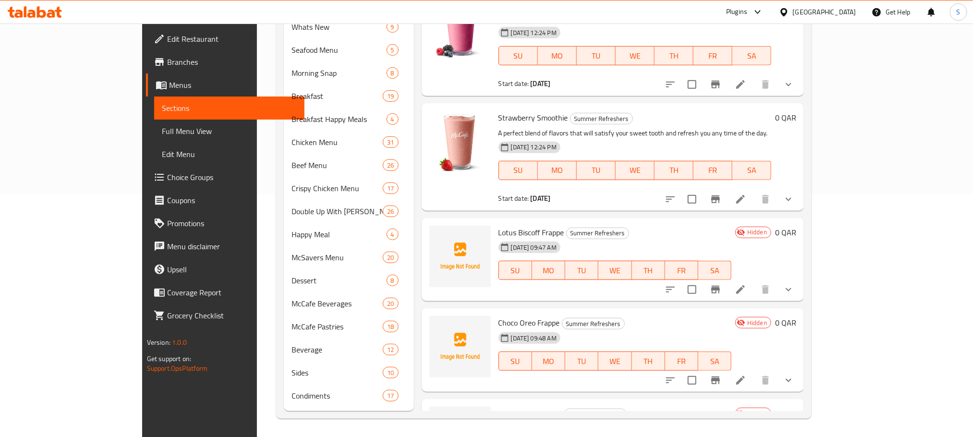
scroll to position [408, 0]
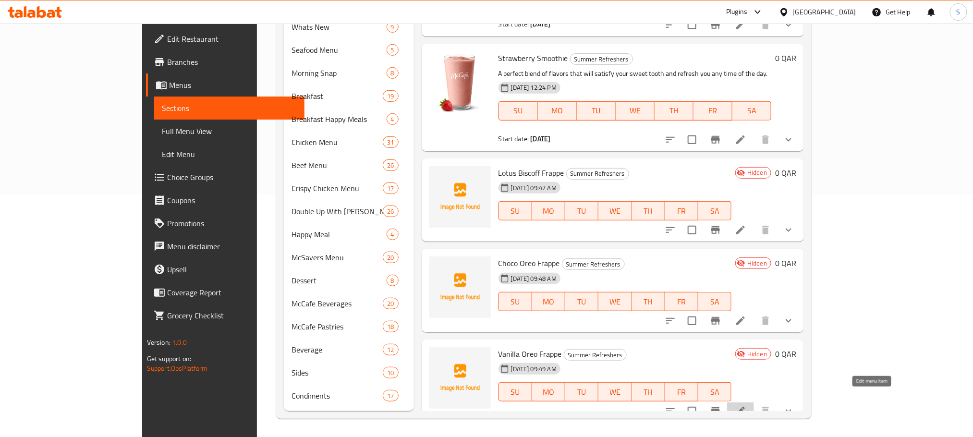
click at [746, 405] on icon at bounding box center [741, 411] width 12 height 12
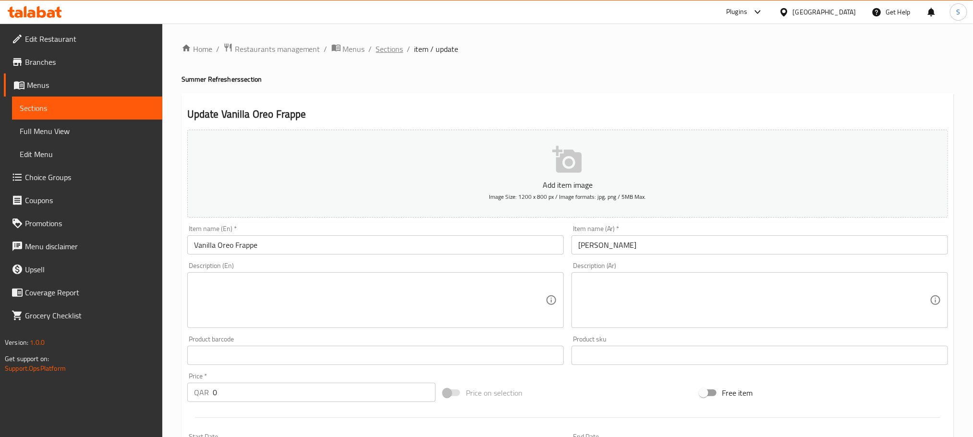
click at [396, 54] on span "Sections" at bounding box center [389, 49] width 27 height 12
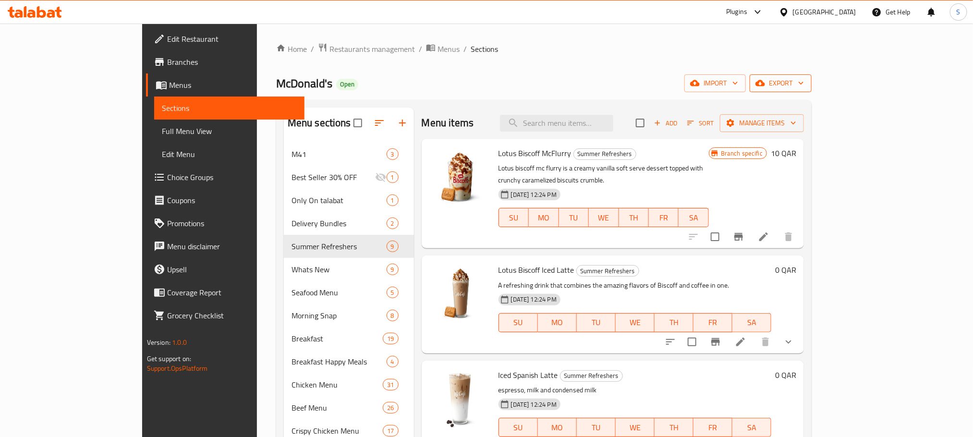
click at [804, 82] on span "export" at bounding box center [780, 83] width 47 height 12
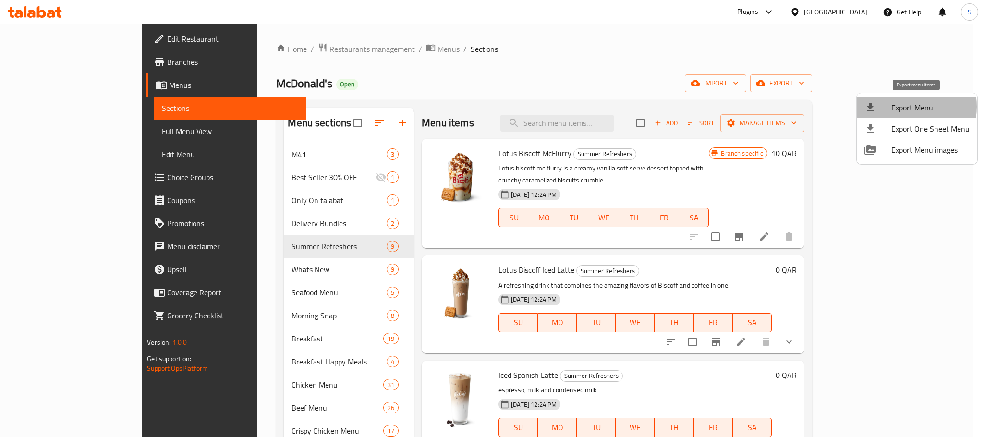
click at [904, 107] on span "Export Menu" at bounding box center [930, 108] width 78 height 12
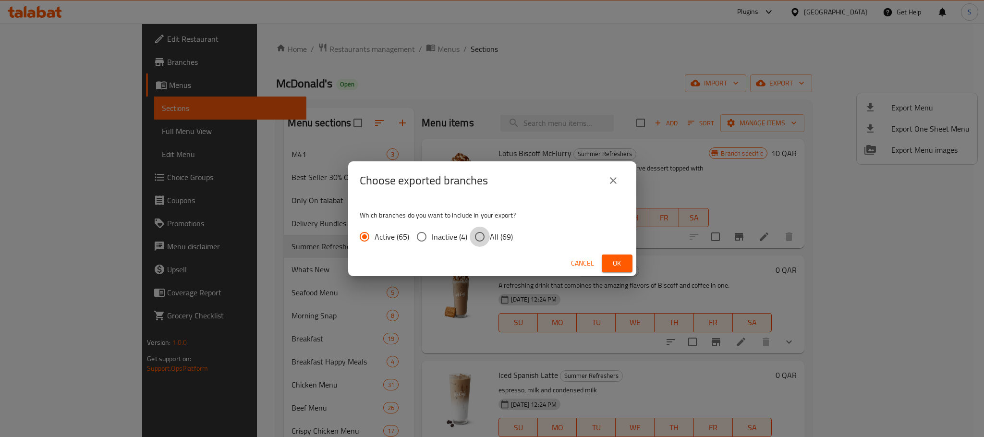
click at [480, 233] on input "All (69)" at bounding box center [480, 237] width 20 height 20
radio input "true"
click at [619, 267] on span "Ok" at bounding box center [616, 263] width 15 height 12
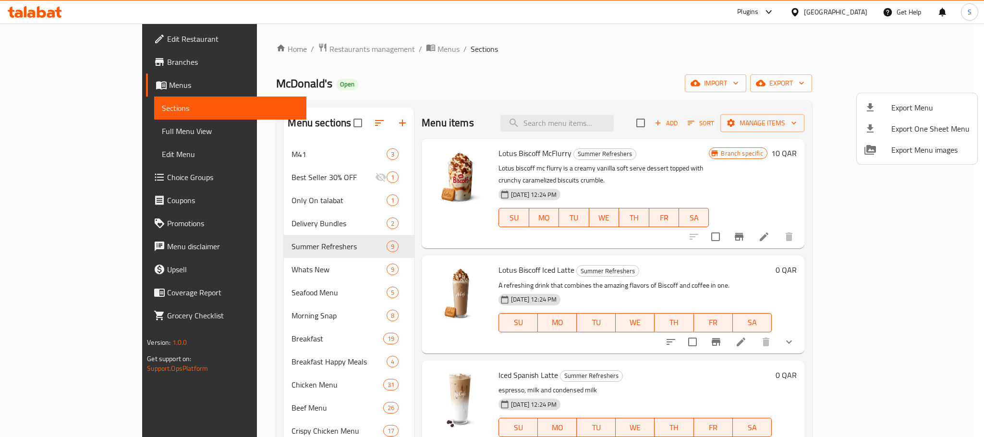
click at [50, 61] on div at bounding box center [492, 218] width 984 height 437
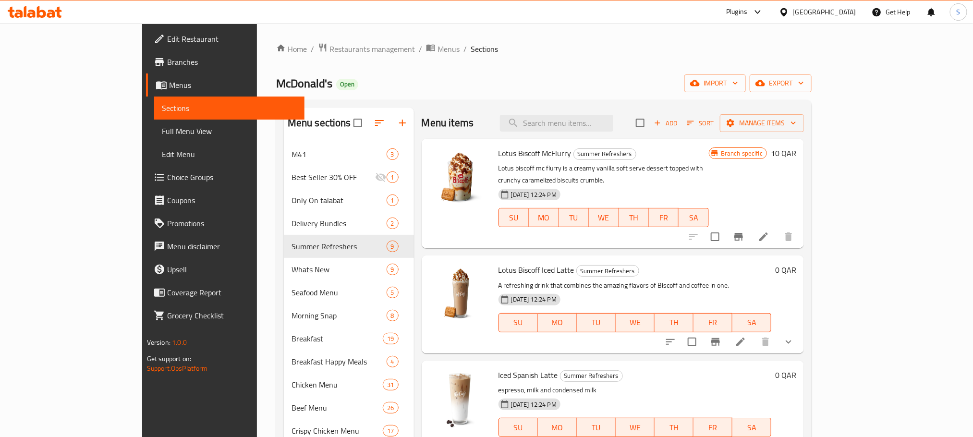
click at [167, 61] on span "Branches" at bounding box center [232, 62] width 130 height 12
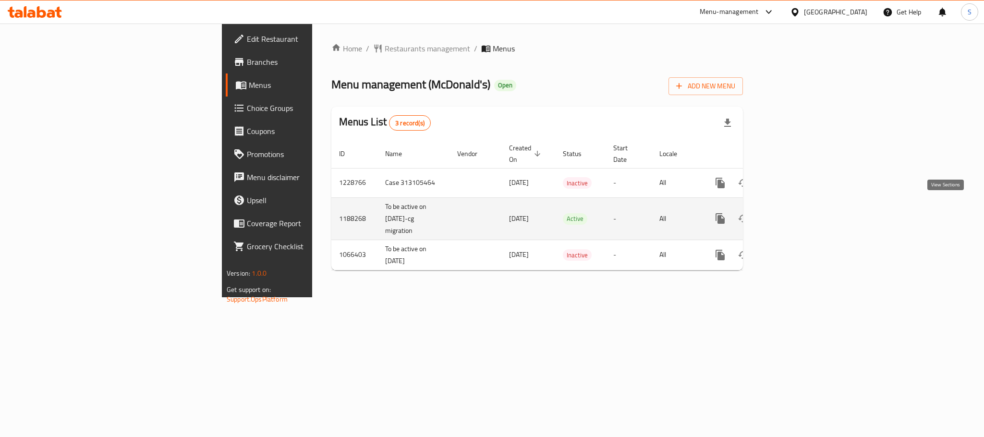
click at [794, 214] on icon "enhanced table" at bounding box center [789, 218] width 9 height 9
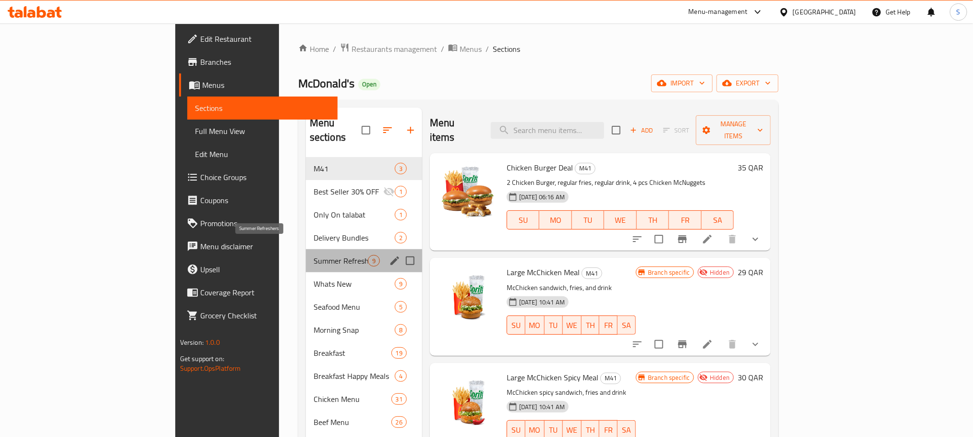
click at [314, 255] on span "Summer Refreshers" at bounding box center [341, 261] width 54 height 12
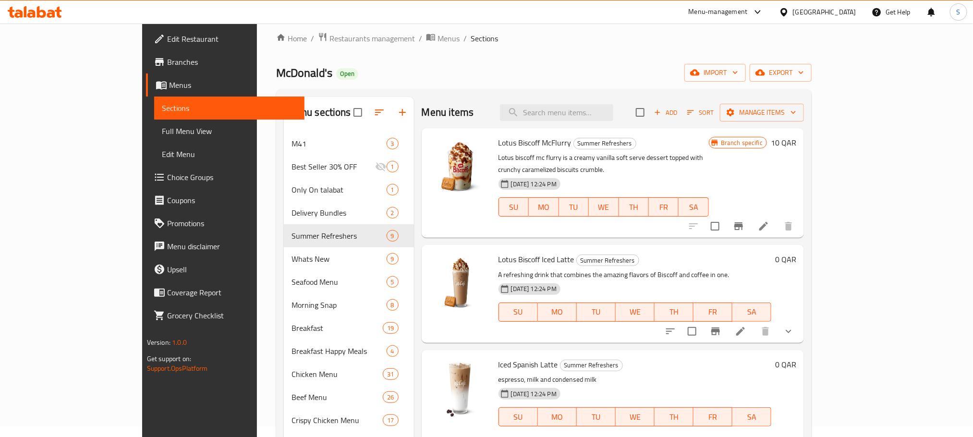
click at [846, 12] on div "[GEOGRAPHIC_DATA]" at bounding box center [824, 12] width 63 height 11
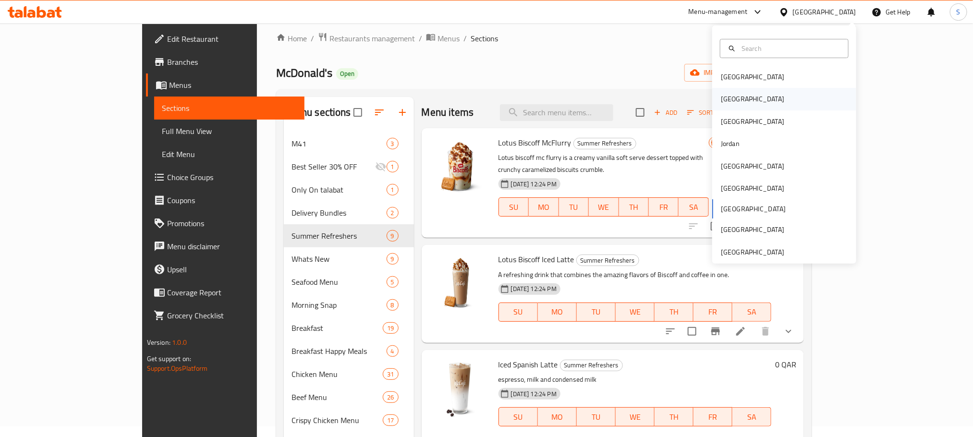
click at [756, 94] on div "[GEOGRAPHIC_DATA]" at bounding box center [784, 99] width 144 height 22
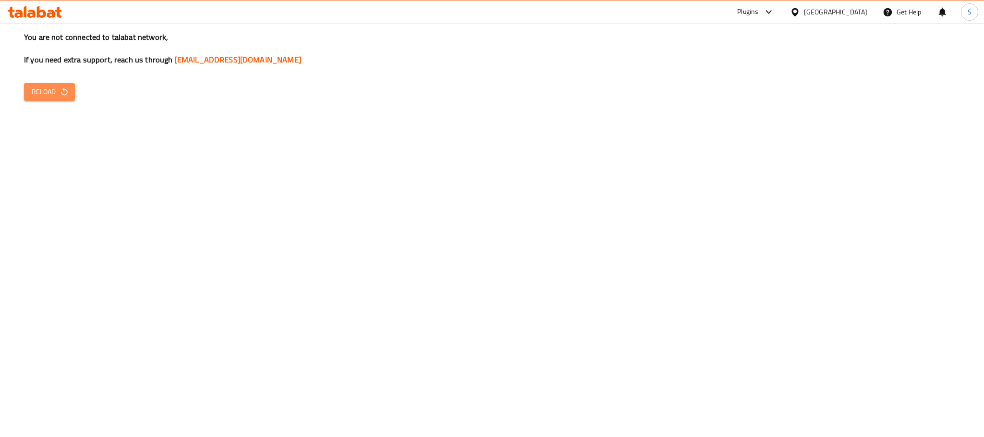
click at [67, 88] on icon "button" at bounding box center [65, 92] width 10 height 10
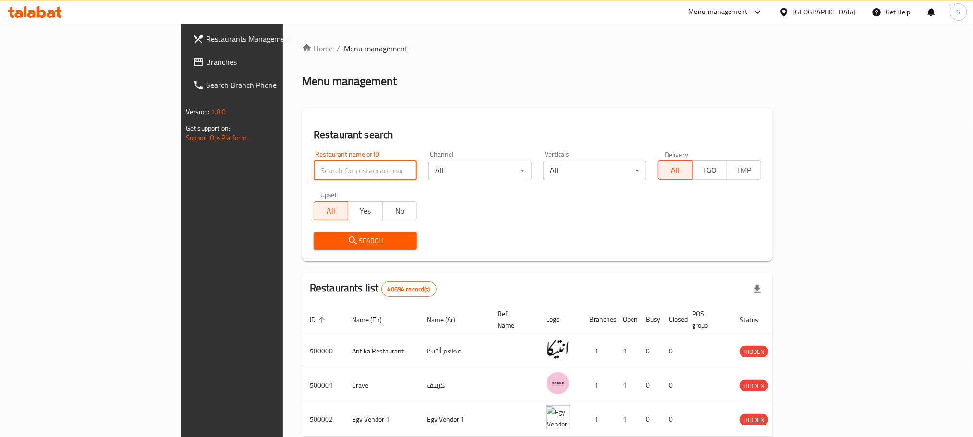
click at [314, 164] on input "search" at bounding box center [365, 170] width 103 height 19
paste input "701793"
type input "701793"
click button "Search" at bounding box center [365, 241] width 103 height 18
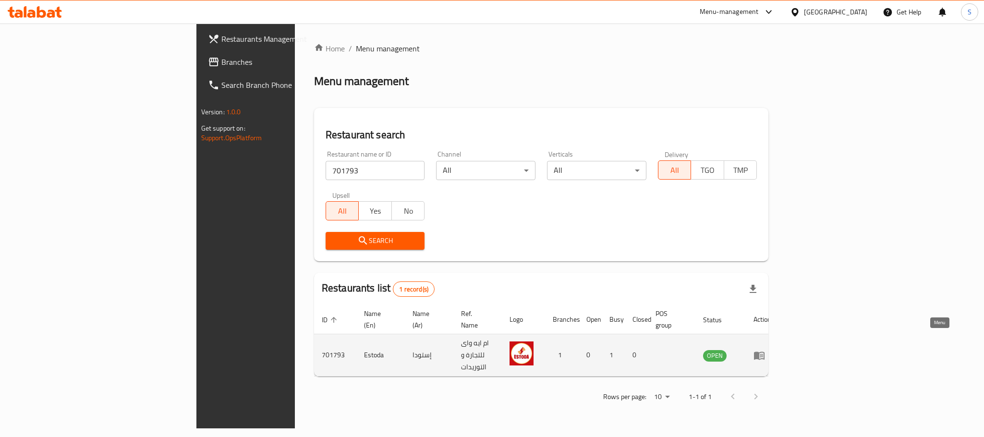
click at [764, 351] on icon "enhanced table" at bounding box center [759, 355] width 11 height 8
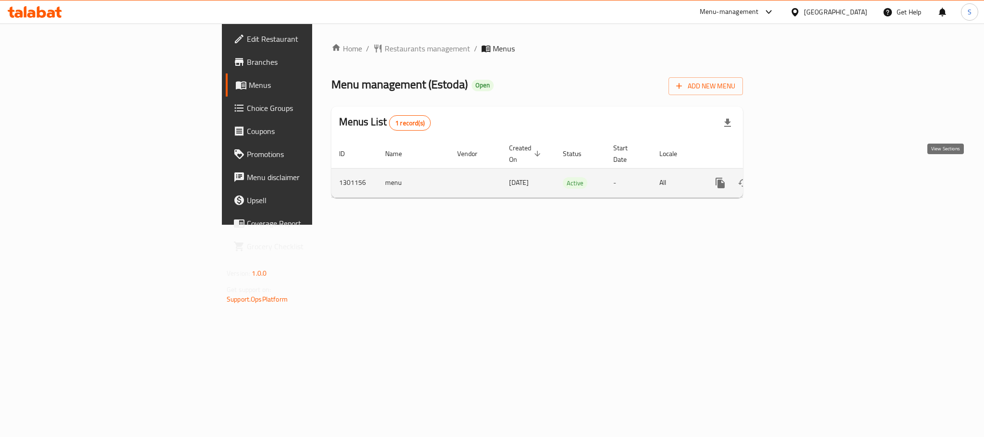
click at [795, 177] on icon "enhanced table" at bounding box center [790, 183] width 12 height 12
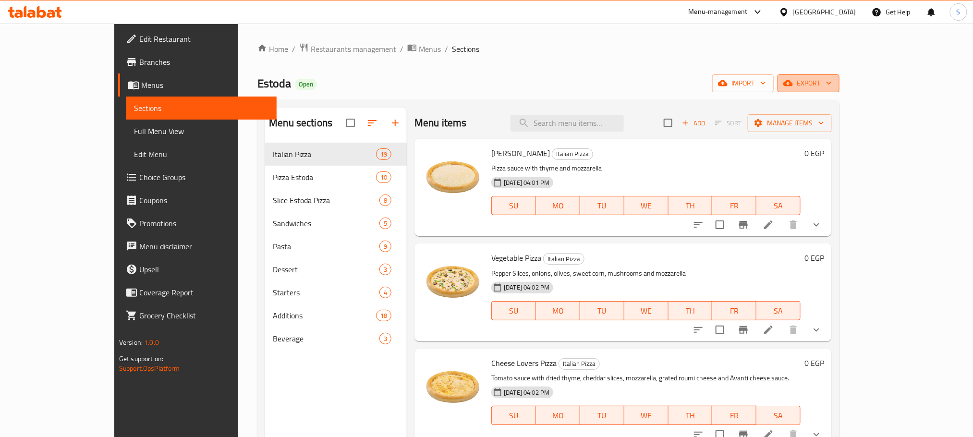
click at [831, 83] on icon "button" at bounding box center [828, 83] width 5 height 3
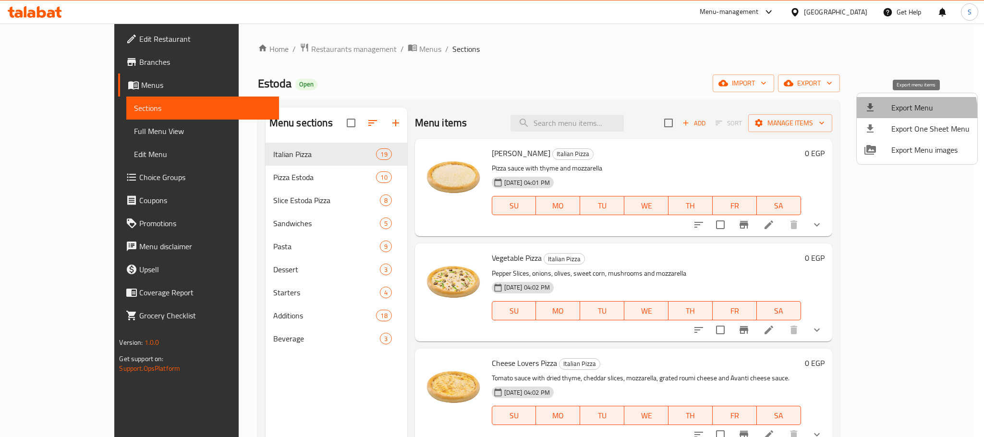
click at [905, 113] on span "Export Menu" at bounding box center [930, 108] width 78 height 12
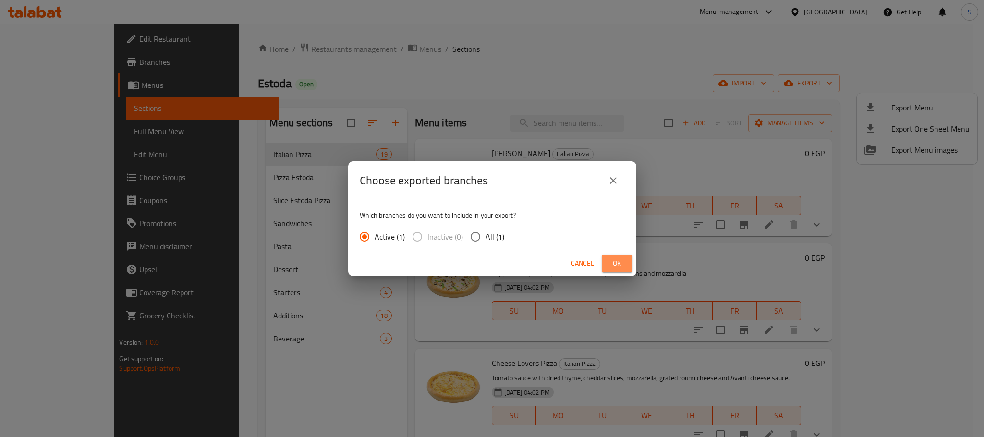
click at [617, 263] on span "Ok" at bounding box center [616, 263] width 15 height 12
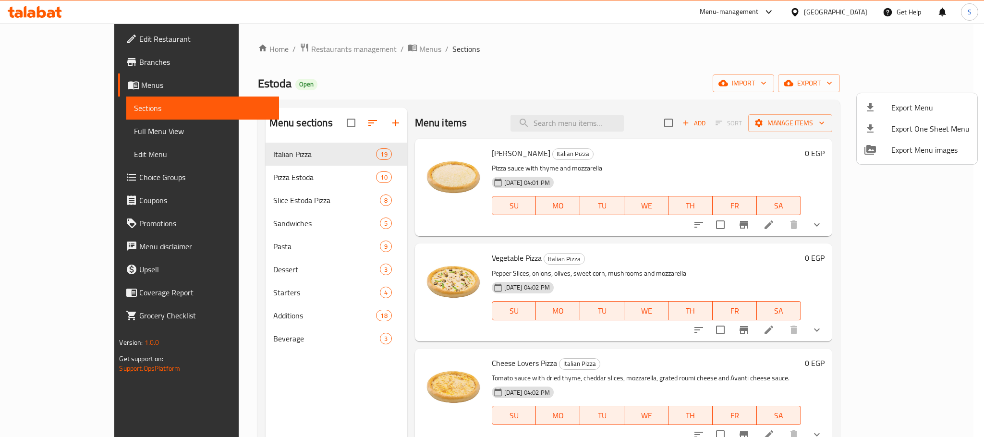
drag, startPoint x: 941, startPoint y: 192, endPoint x: 936, endPoint y: 418, distance: 226.2
click at [936, 418] on div at bounding box center [492, 218] width 984 height 437
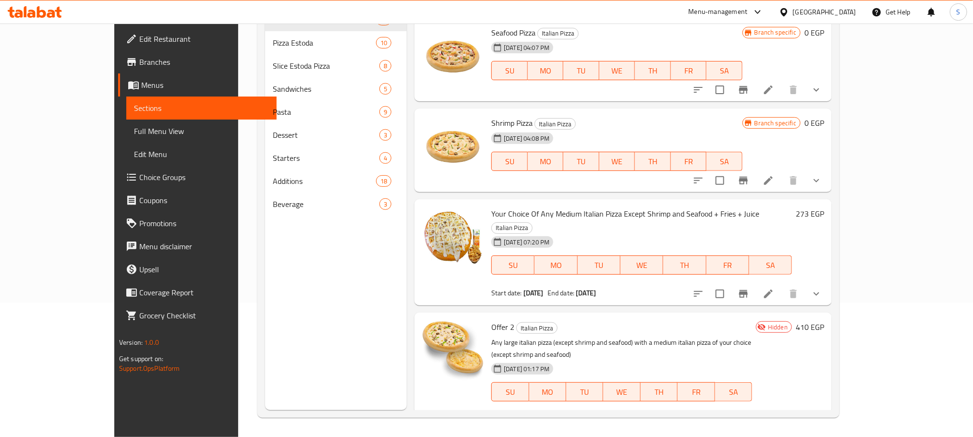
scroll to position [1536, 0]
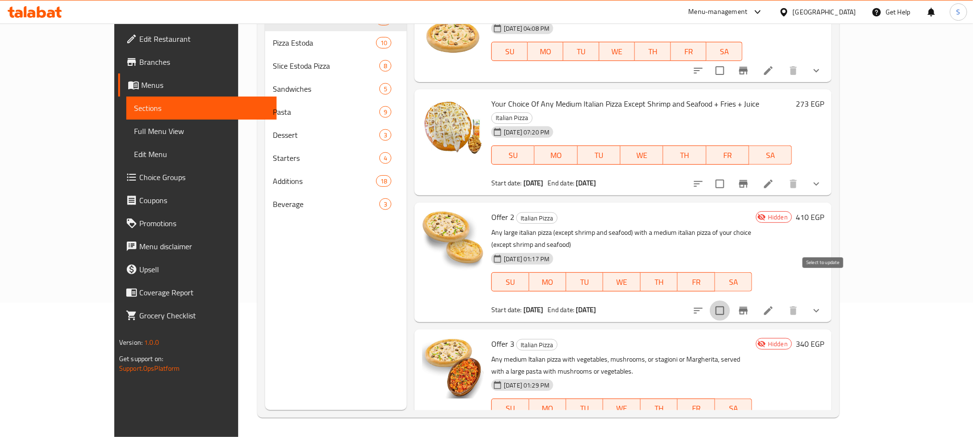
click at [730, 301] on input "checkbox" at bounding box center [720, 311] width 20 height 20
checkbox input "true"
click at [730, 427] on input "checkbox" at bounding box center [720, 437] width 20 height 20
checkbox input "true"
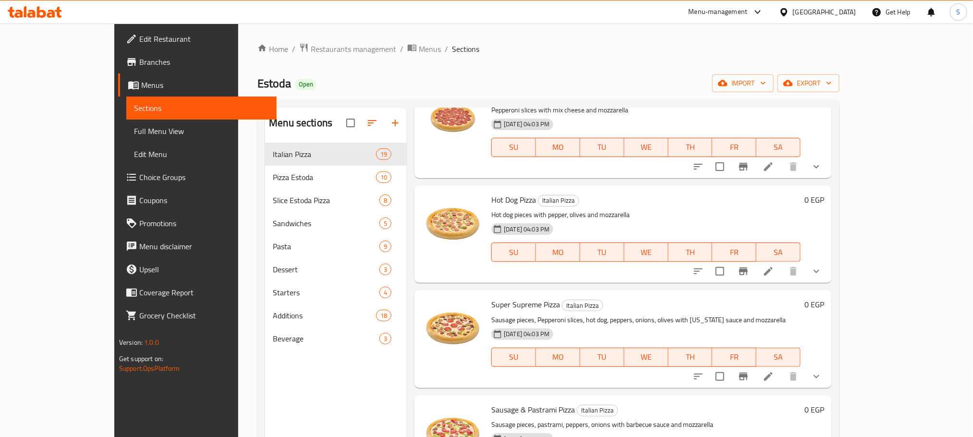
scroll to position [0, 0]
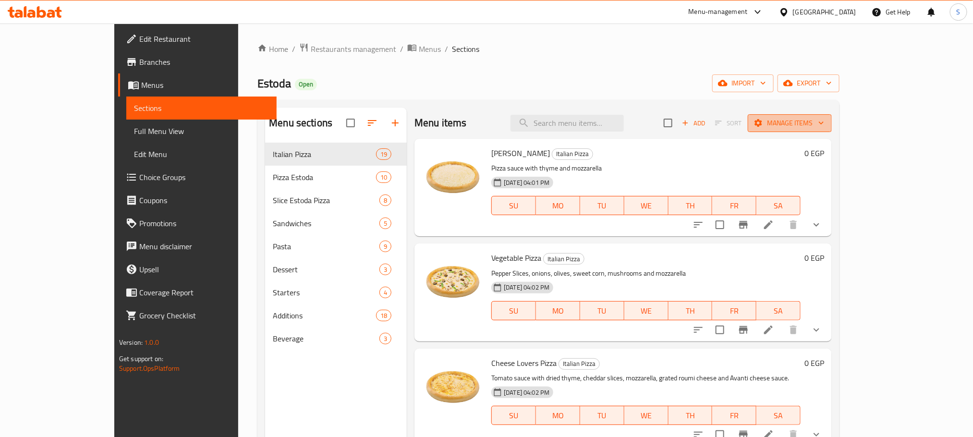
click at [824, 121] on span "Manage items" at bounding box center [789, 123] width 69 height 12
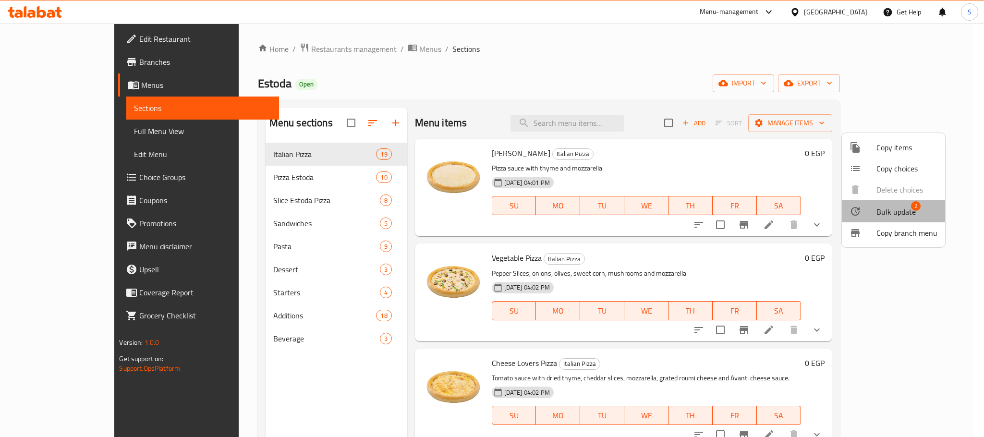
click at [902, 210] on span "Bulk update" at bounding box center [895, 212] width 39 height 12
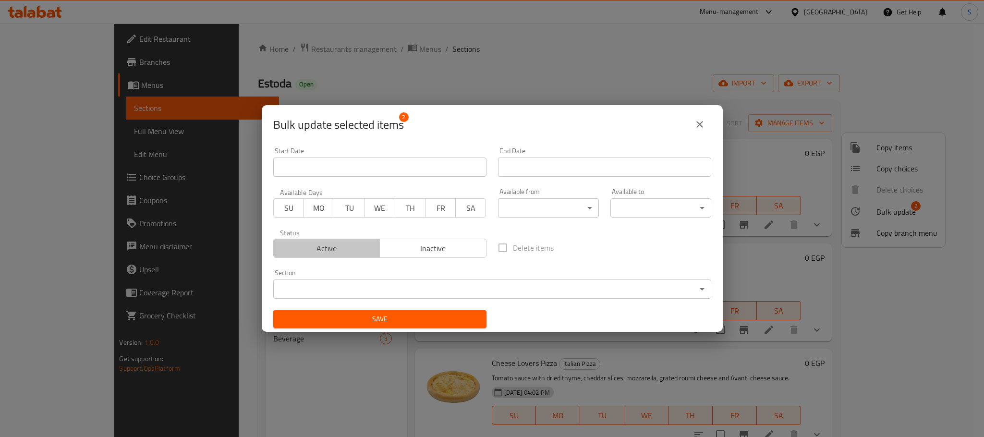
click at [337, 251] on span "Active" at bounding box center [327, 249] width 99 height 14
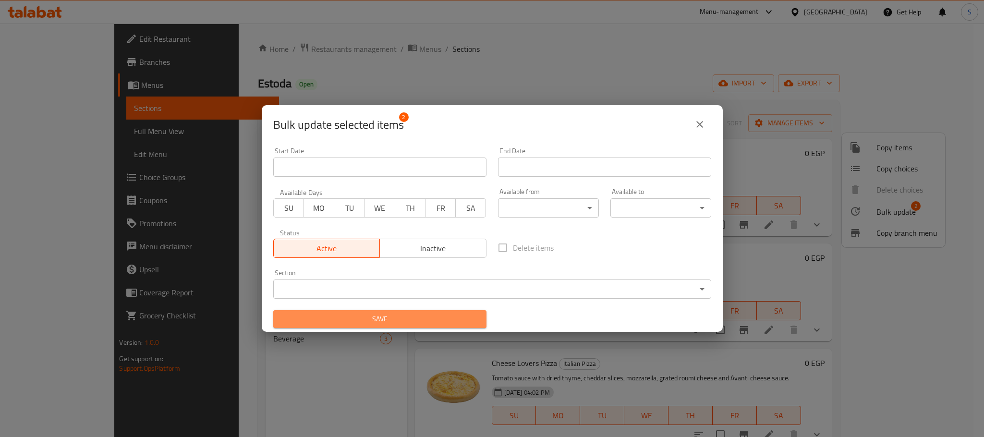
click at [413, 321] on span "Save" at bounding box center [380, 319] width 198 height 12
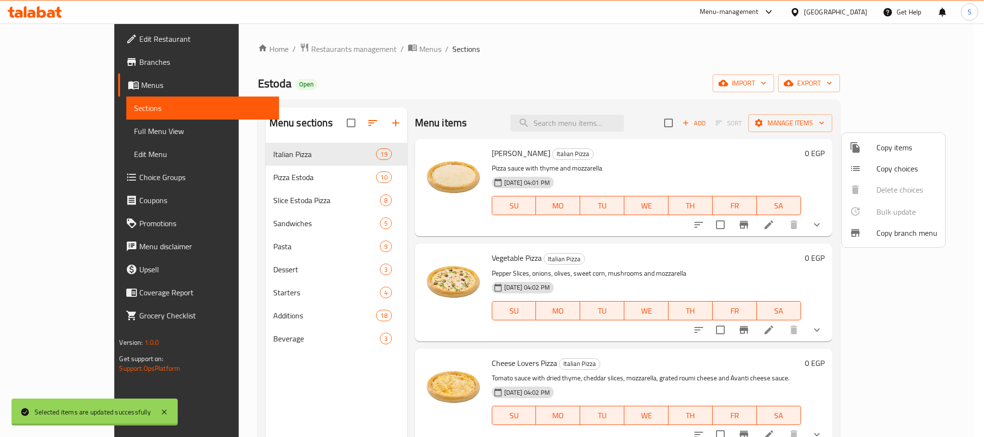
checkbox input "false"
click at [954, 181] on div at bounding box center [492, 218] width 984 height 437
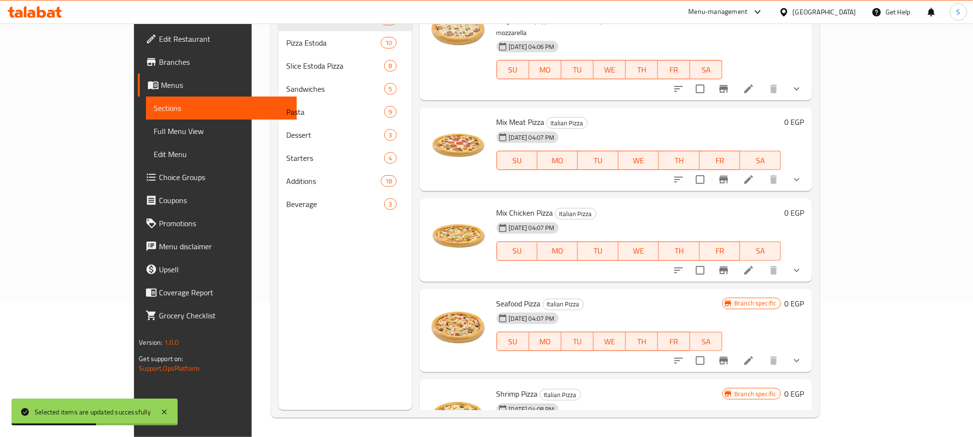
scroll to position [1536, 0]
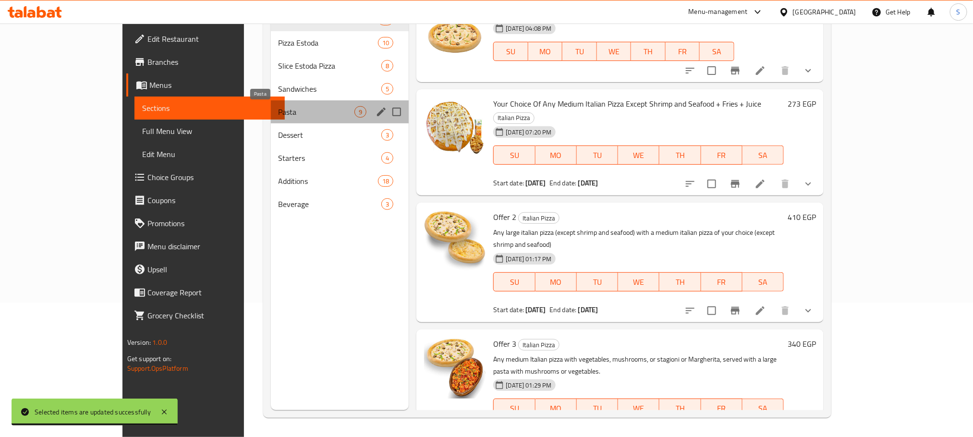
click at [282, 112] on span "Pasta" at bounding box center [317, 112] width 76 height 12
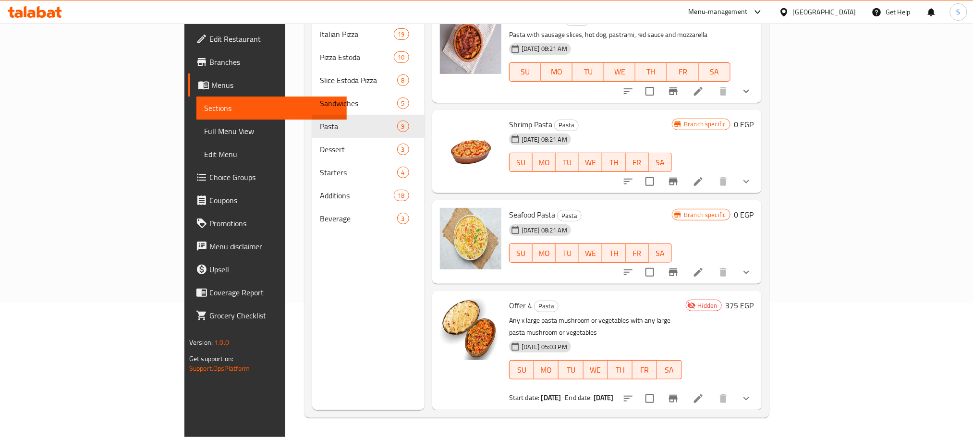
scroll to position [511, 0]
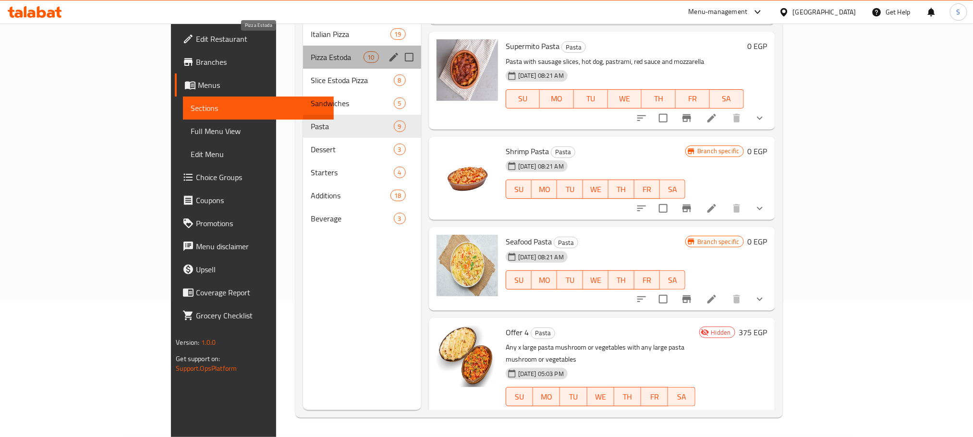
click at [311, 51] on span "Pizza Estoda" at bounding box center [337, 57] width 52 height 12
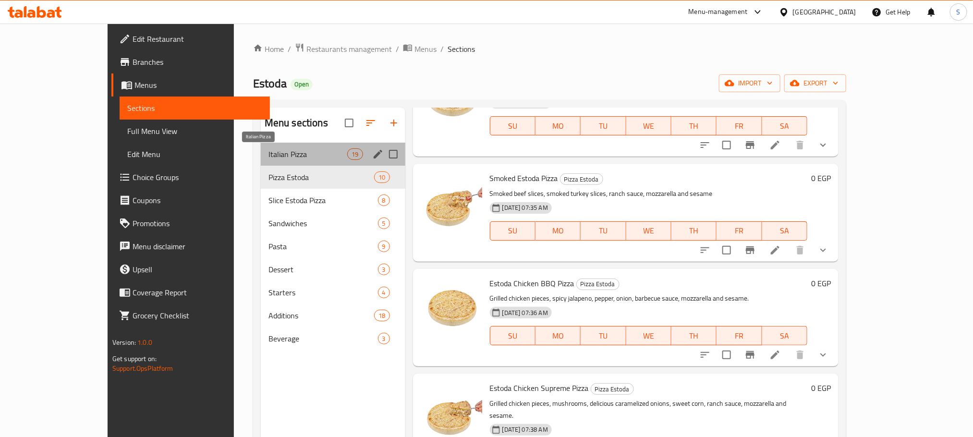
click at [268, 158] on span "Italian Pizza" at bounding box center [307, 154] width 79 height 12
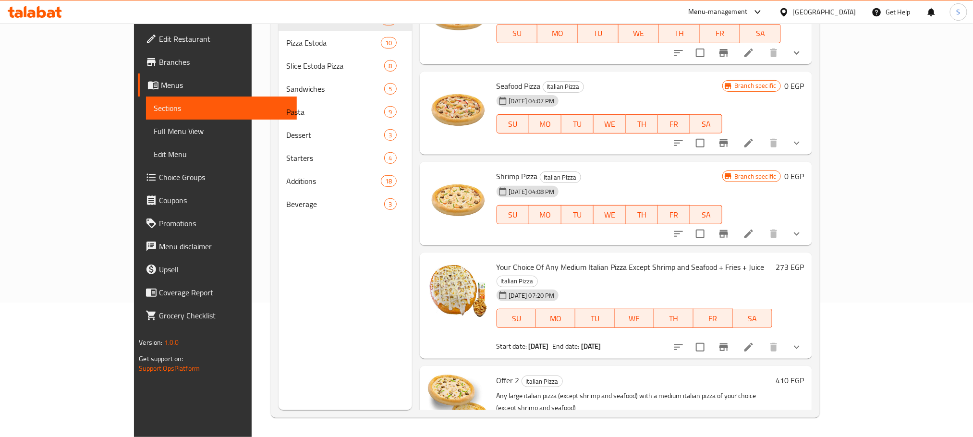
scroll to position [1536, 0]
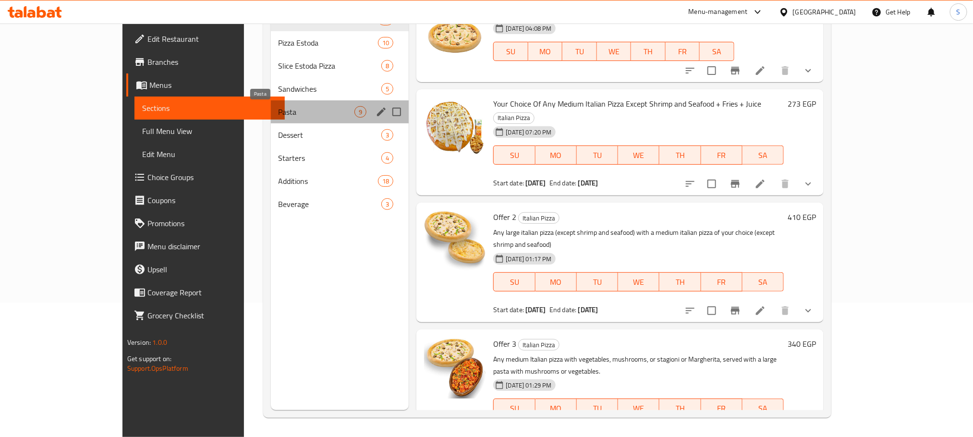
click at [279, 115] on span "Pasta" at bounding box center [317, 112] width 76 height 12
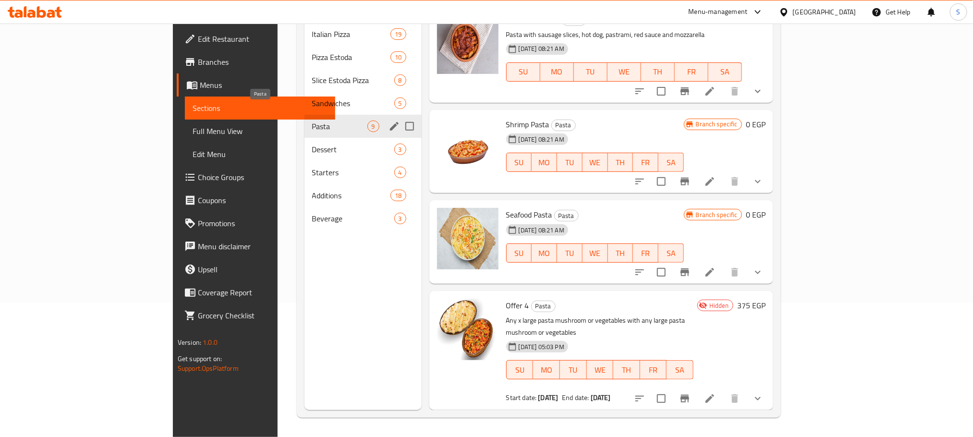
scroll to position [511, 0]
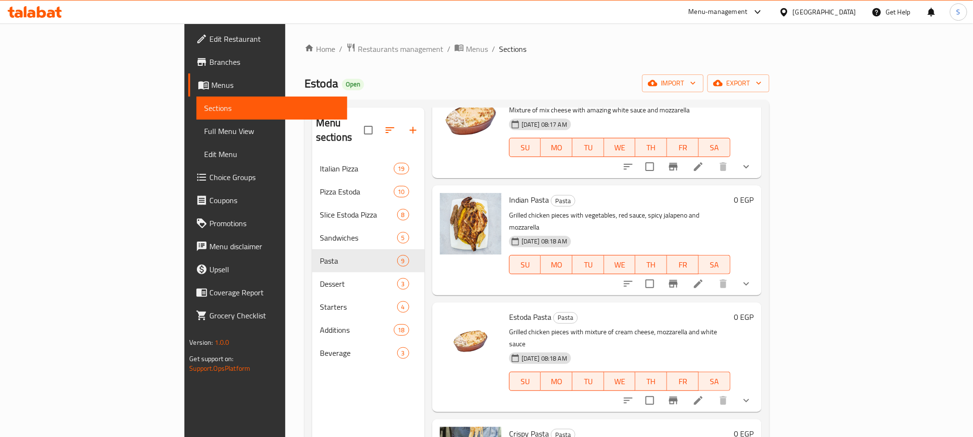
scroll to position [0, 0]
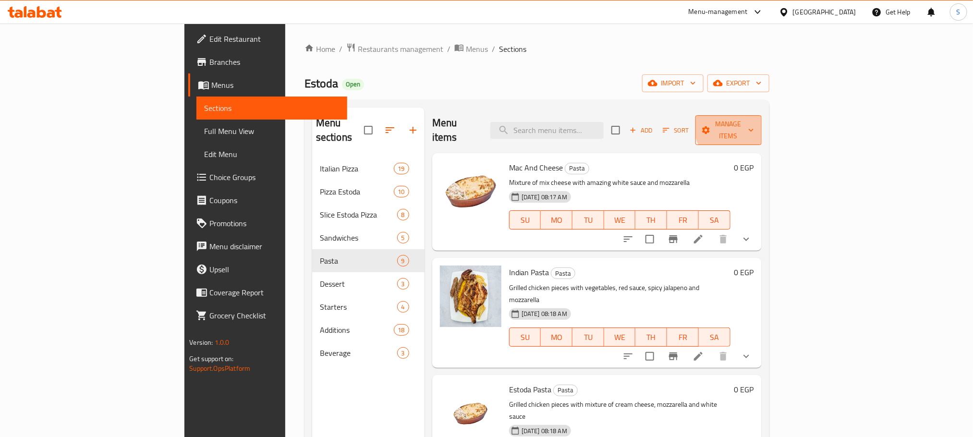
click at [754, 124] on span "Manage items" at bounding box center [728, 130] width 51 height 24
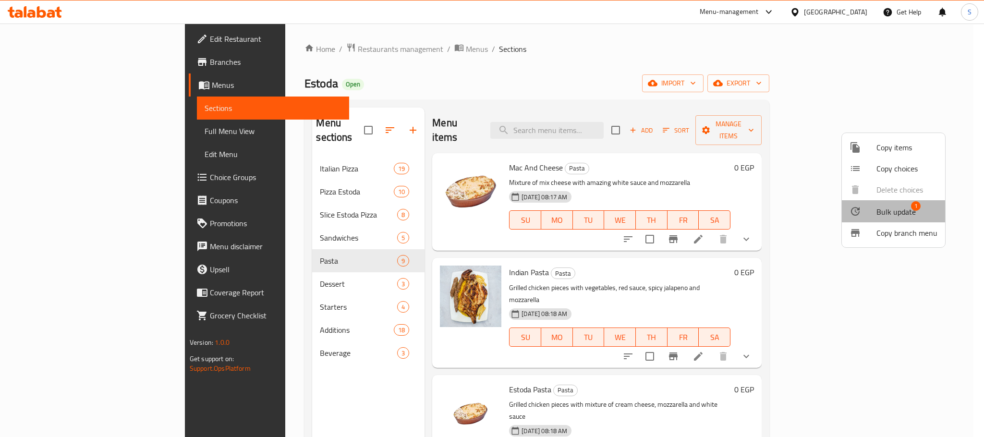
click at [899, 216] on span "Bulk update" at bounding box center [895, 212] width 39 height 12
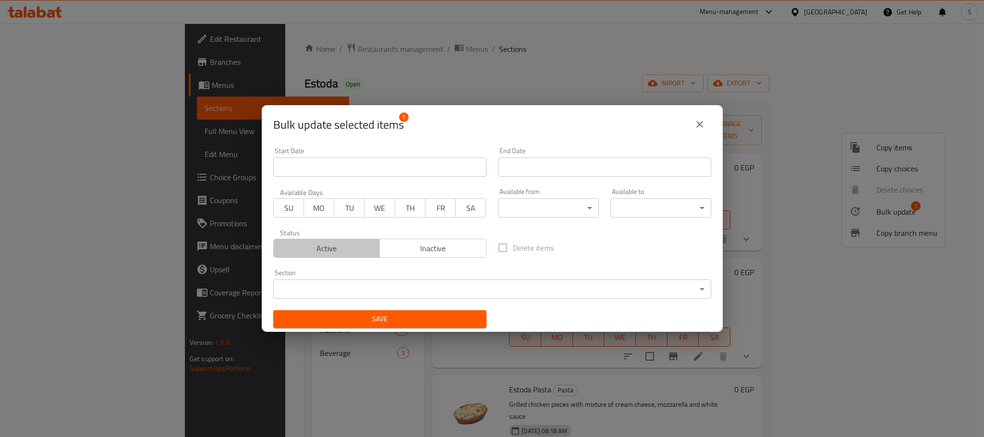
click at [348, 249] on span "Active" at bounding box center [327, 249] width 99 height 14
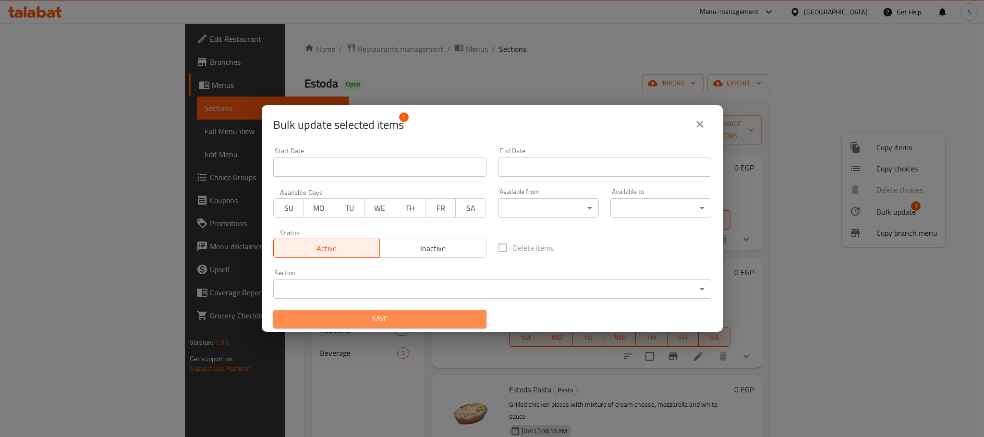
click at [438, 319] on span "Save" at bounding box center [380, 319] width 198 height 12
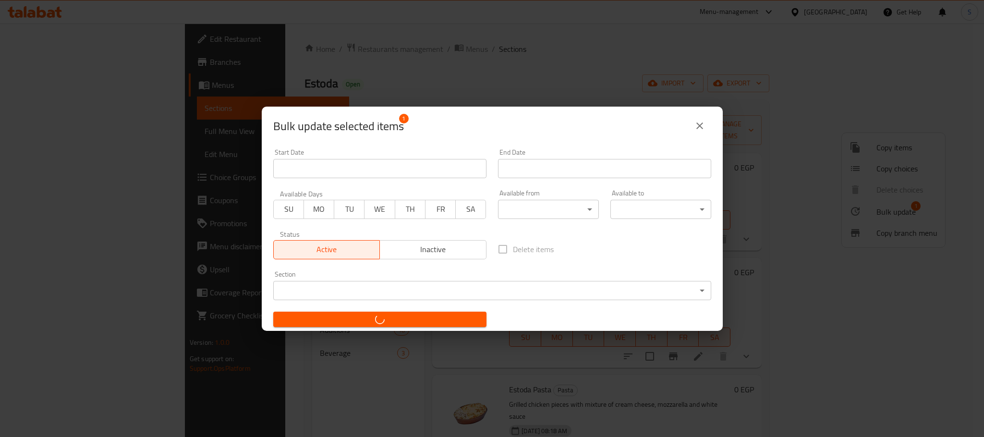
checkbox input "false"
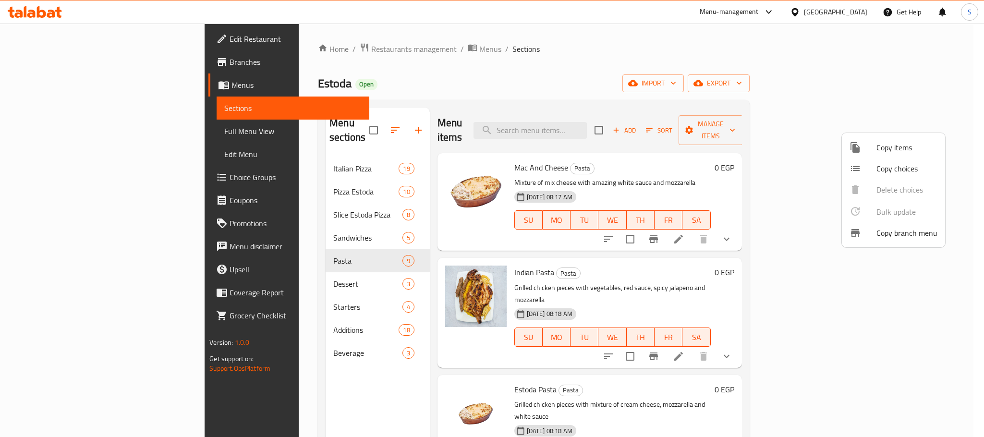
drag, startPoint x: 940, startPoint y: 263, endPoint x: 977, endPoint y: 465, distance: 206.0
click at [977, 436] on html "​ Menu-management Egypt Get Help S Edit Restaurant Branches Menus Sections Full…" at bounding box center [492, 218] width 984 height 437
click at [715, 56] on div at bounding box center [492, 218] width 984 height 437
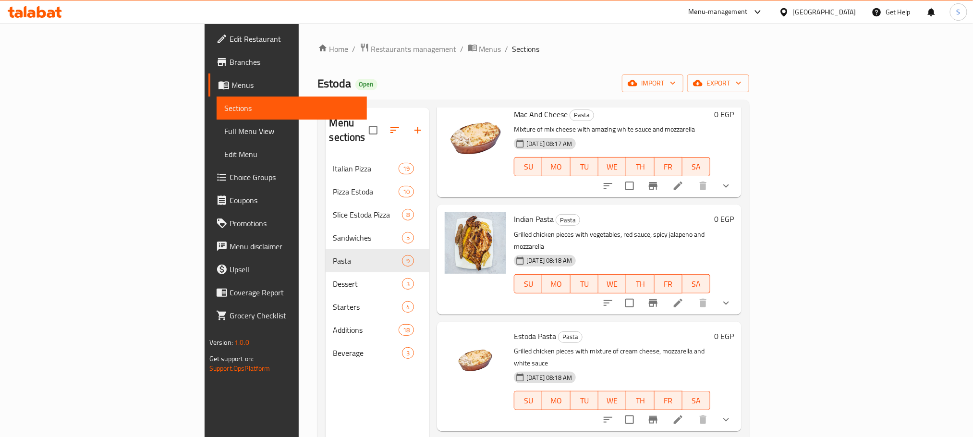
click at [750, 158] on div "Menu sections Italian Pizza 19 Pizza Estoda 10 Slice Estoda Pizza 8 Sandwiches …" at bounding box center [534, 326] width 432 height 452
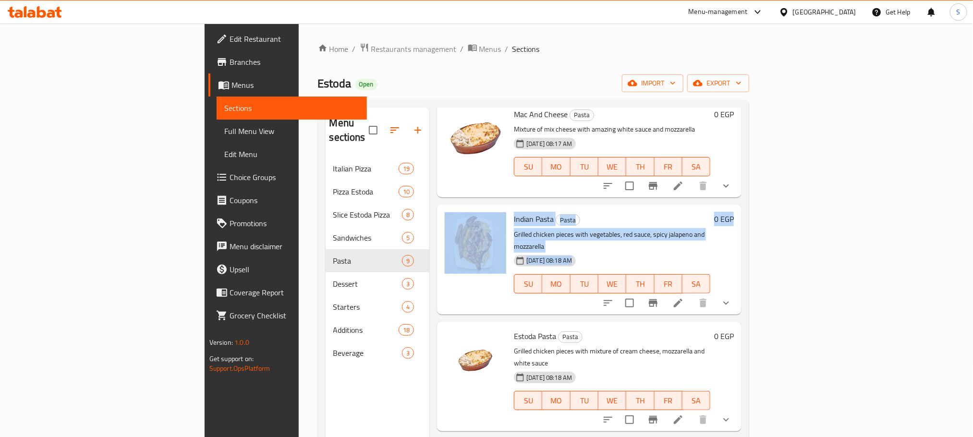
drag, startPoint x: 946, startPoint y: 158, endPoint x: 943, endPoint y: 188, distance: 29.5
click at [750, 188] on div "Menu sections Italian Pizza 19 Pizza Estoda 10 Slice Estoda Pizza 8 Sandwiches …" at bounding box center [534, 326] width 432 height 452
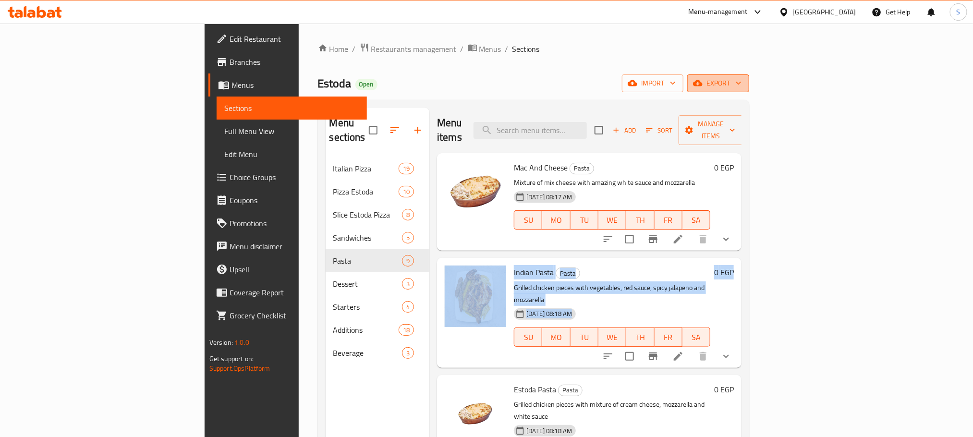
click at [743, 86] on icon "button" at bounding box center [739, 83] width 10 height 10
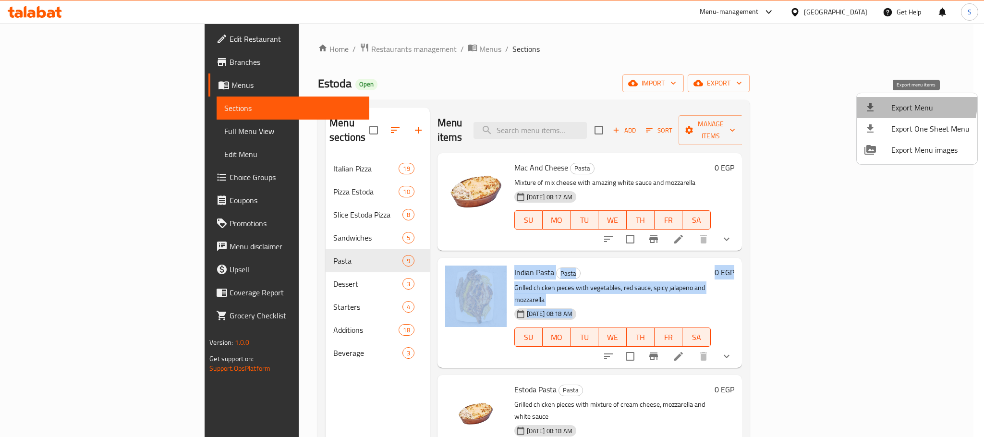
click at [909, 104] on span "Export Menu" at bounding box center [930, 108] width 78 height 12
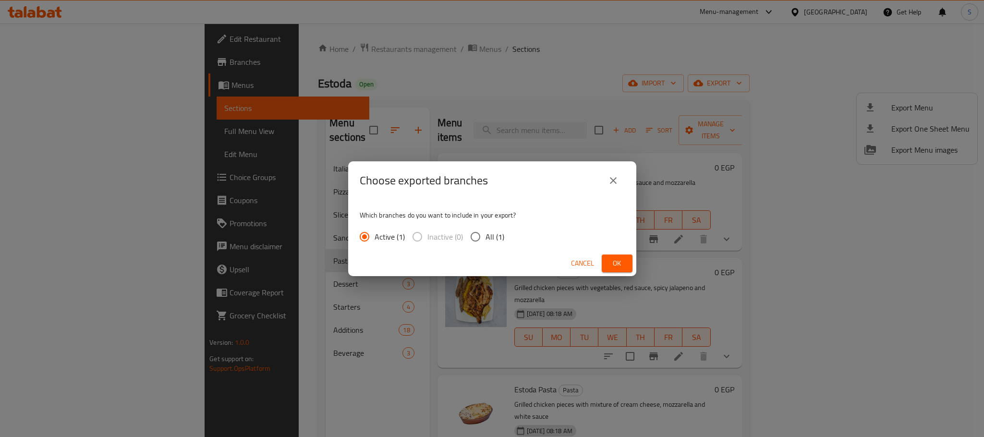
click at [627, 28] on div "Choose exported branches Which branches do you want to include in your export? …" at bounding box center [492, 218] width 984 height 437
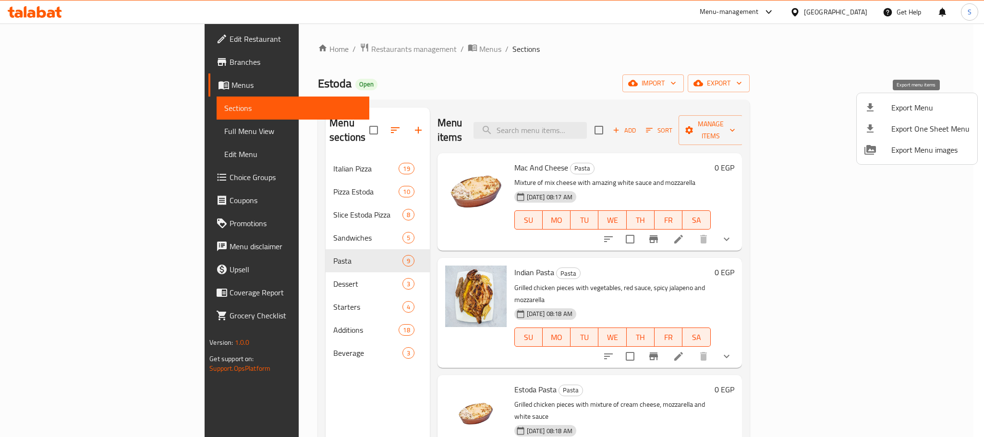
click at [903, 109] on span "Export Menu" at bounding box center [930, 108] width 78 height 12
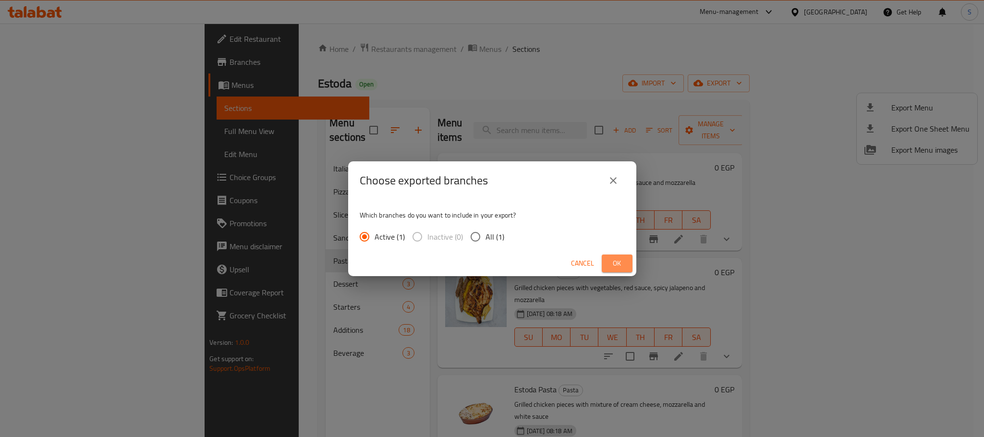
click at [620, 265] on span "Ok" at bounding box center [616, 263] width 15 height 12
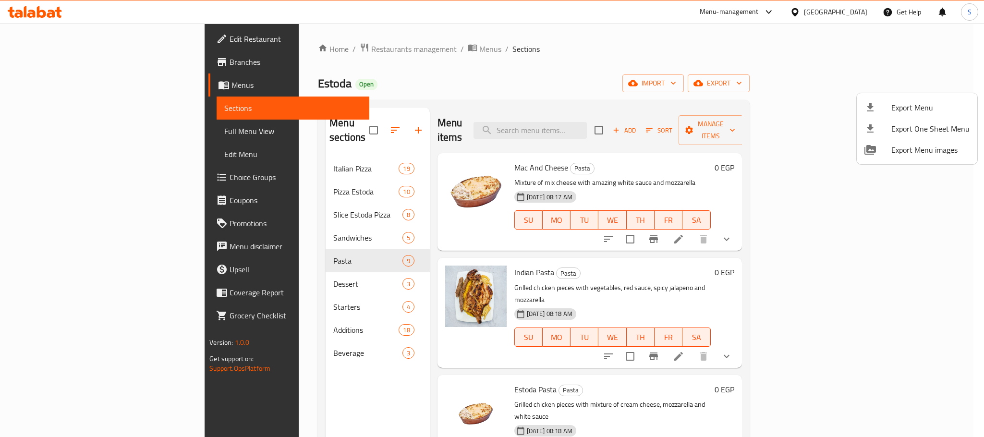
click at [857, 10] on div at bounding box center [492, 218] width 984 height 437
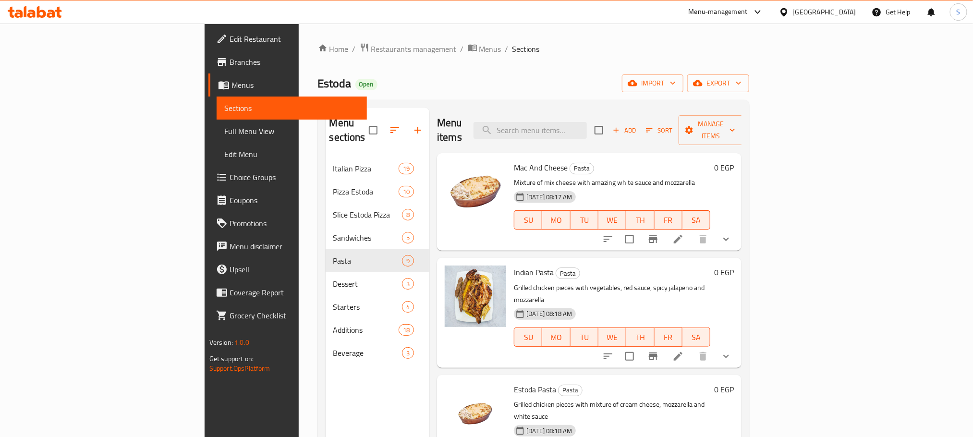
click at [842, 11] on div "Egypt" at bounding box center [824, 12] width 63 height 11
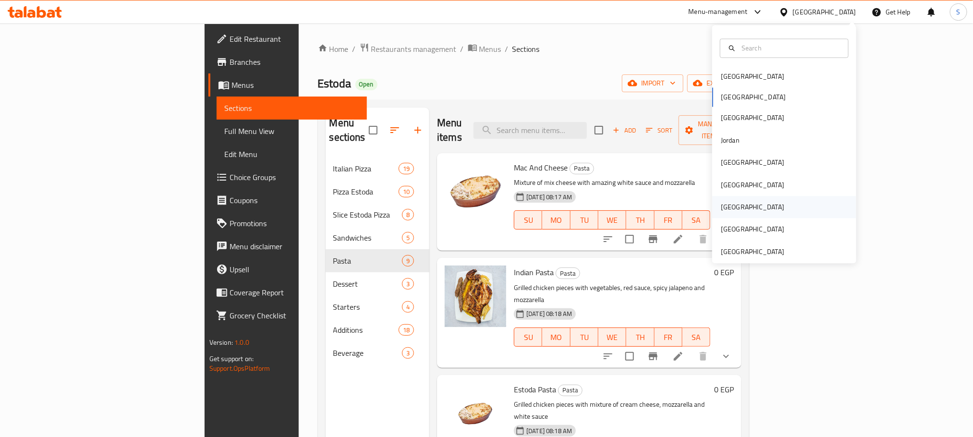
click at [721, 205] on div "Qatar" at bounding box center [752, 207] width 63 height 11
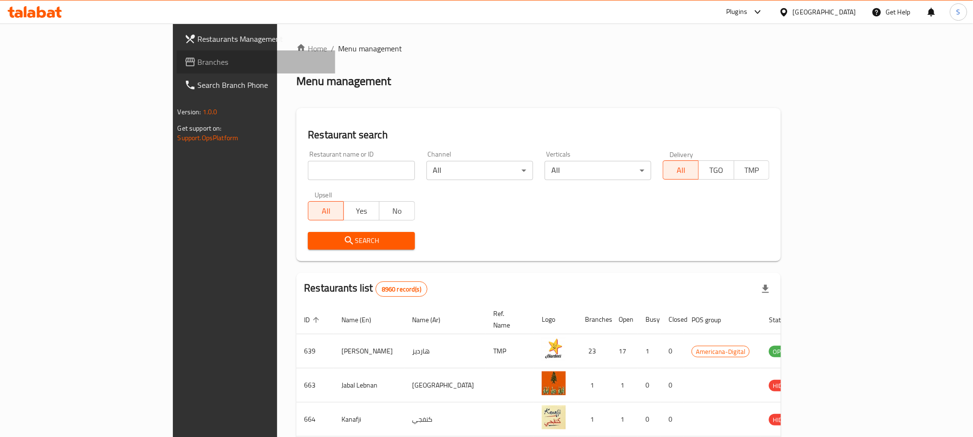
click at [198, 58] on span "Branches" at bounding box center [263, 62] width 130 height 12
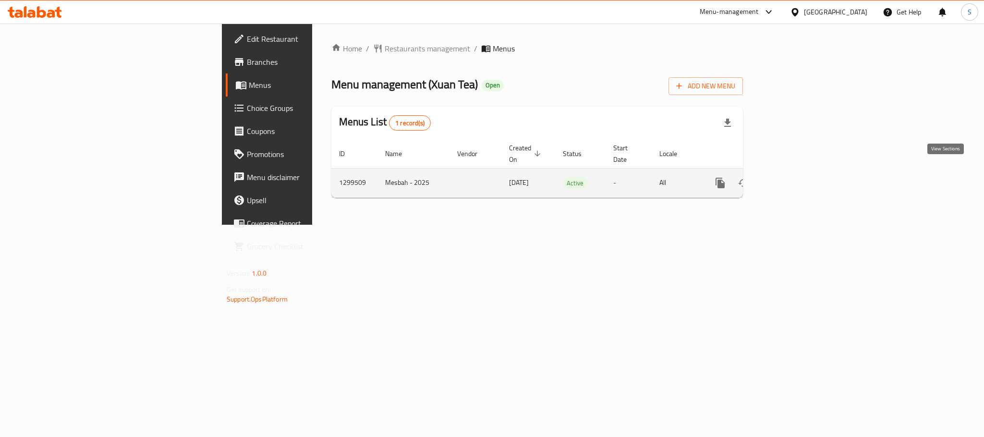
click at [794, 179] on icon "enhanced table" at bounding box center [789, 183] width 9 height 9
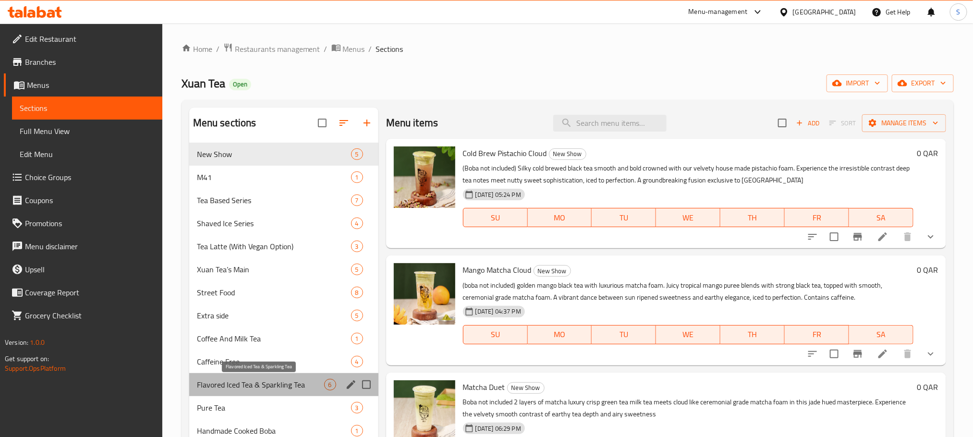
click at [294, 385] on span "Flavored Iced Tea & Sparkling Tea" at bounding box center [260, 385] width 127 height 12
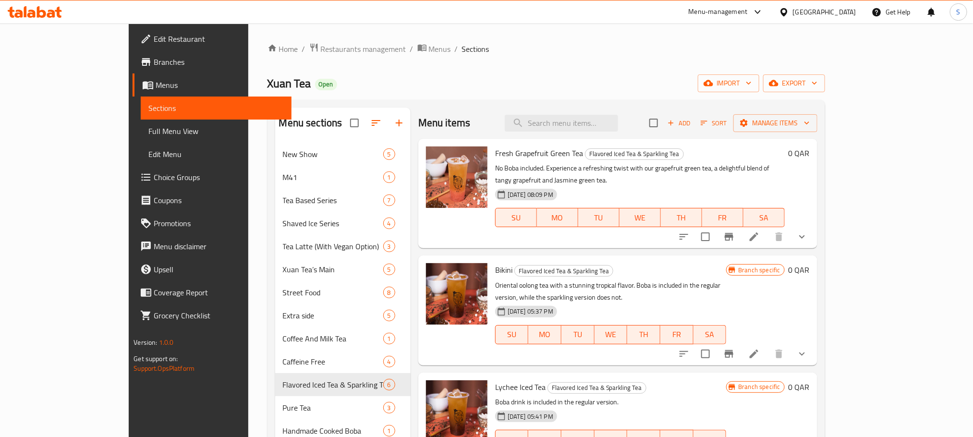
click at [568, 60] on div "Home / Restaurants management / Menus / Sections Xuan Tea Open import export Me…" at bounding box center [545, 297] width 557 height 509
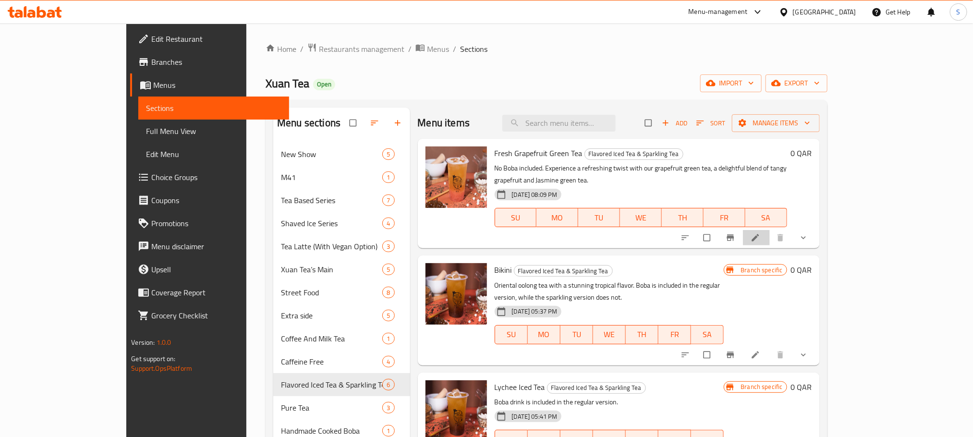
click at [770, 230] on li at bounding box center [756, 237] width 27 height 15
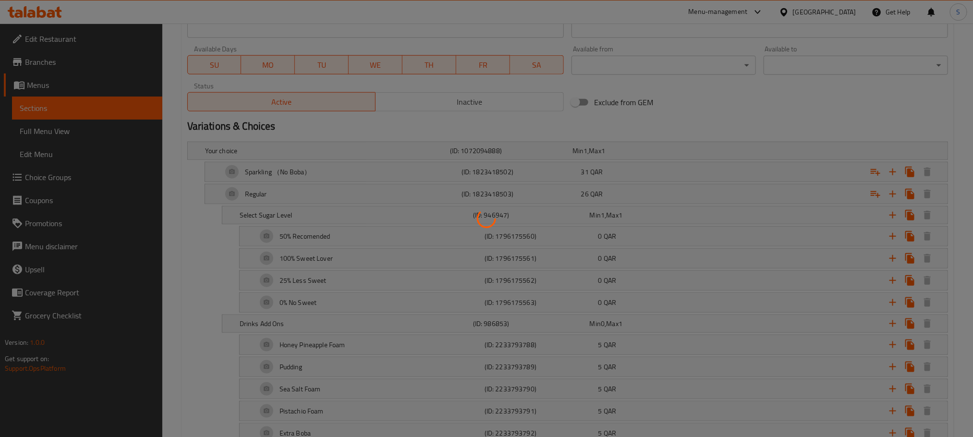
scroll to position [434, 0]
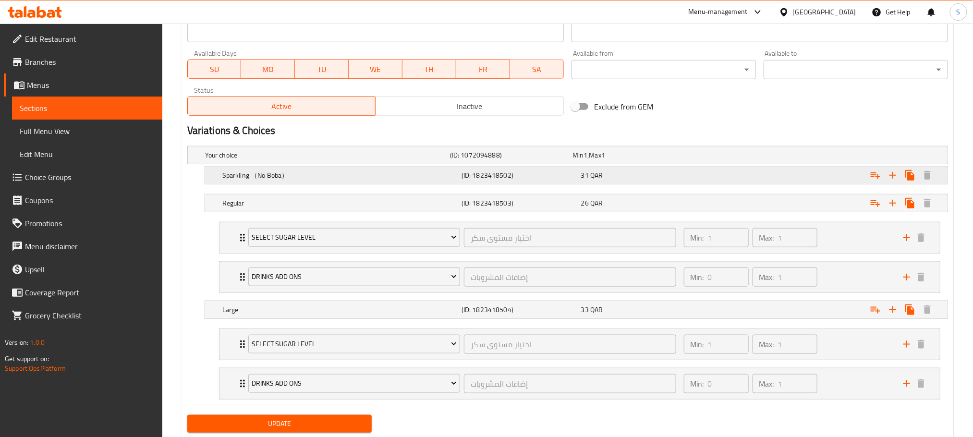
click at [415, 160] on h5 "Sparkling （No Boba）" at bounding box center [325, 155] width 241 height 10
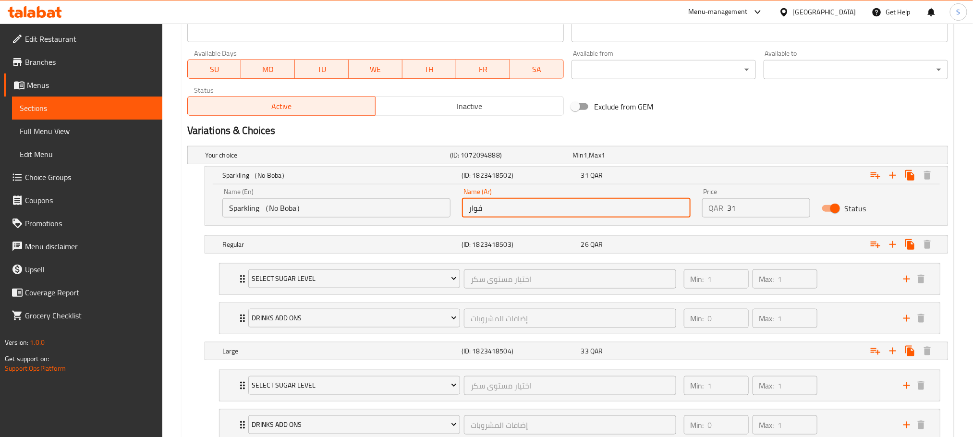
click at [536, 209] on input "فوار" at bounding box center [576, 207] width 228 height 19
click at [498, 211] on input "فوار" at bounding box center [576, 207] width 228 height 19
paste input "(بدون بوبا)"
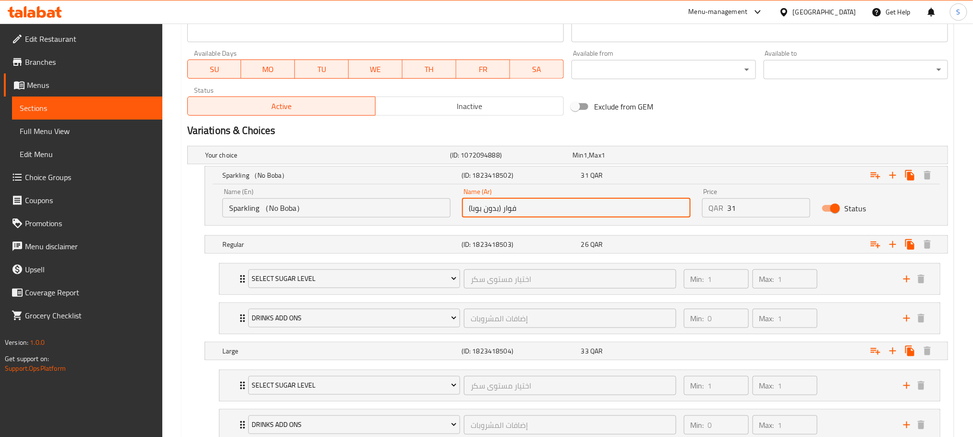
scroll to position [509, 0]
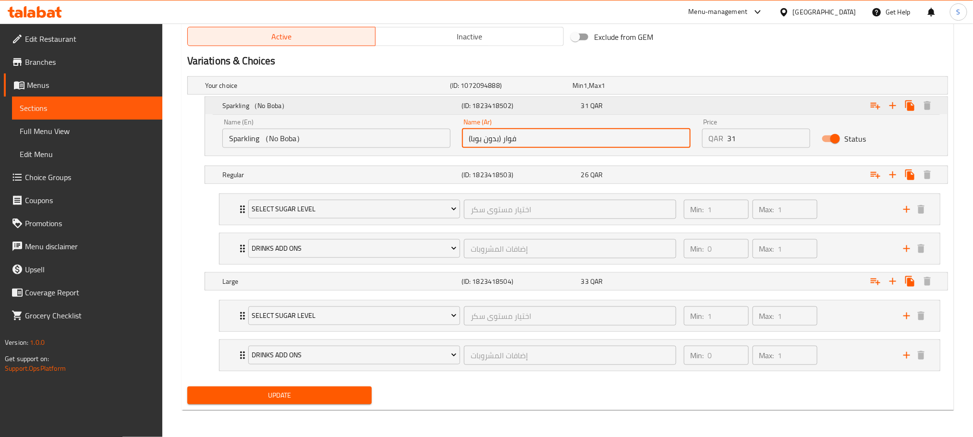
type input "فوار (بدون بوبا)"
click at [310, 101] on h5 "Sparkling （No Boba）" at bounding box center [339, 106] width 235 height 10
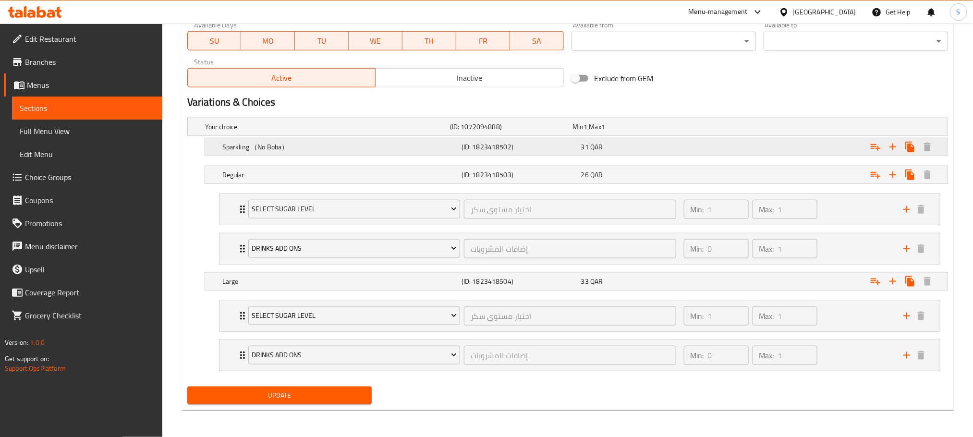
scroll to position [467, 0]
click at [304, 391] on span "Update" at bounding box center [279, 395] width 169 height 12
click at [338, 133] on div "Sparkling （No Boba）" at bounding box center [325, 126] width 245 height 13
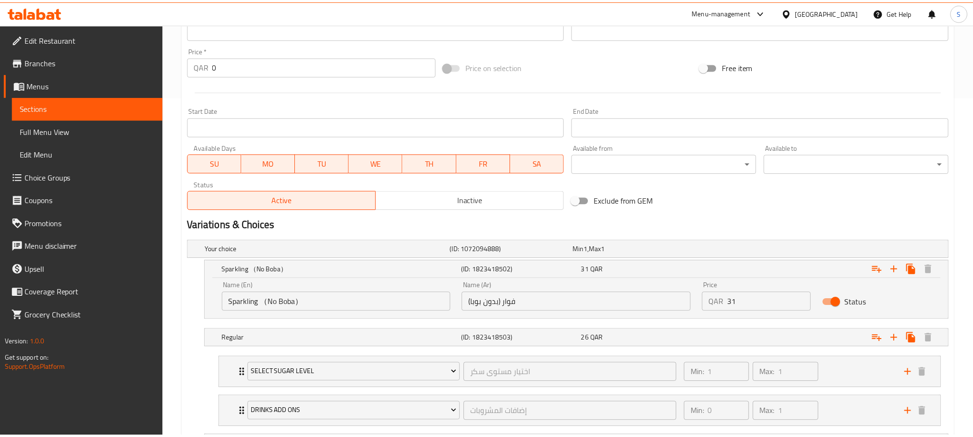
scroll to position [509, 0]
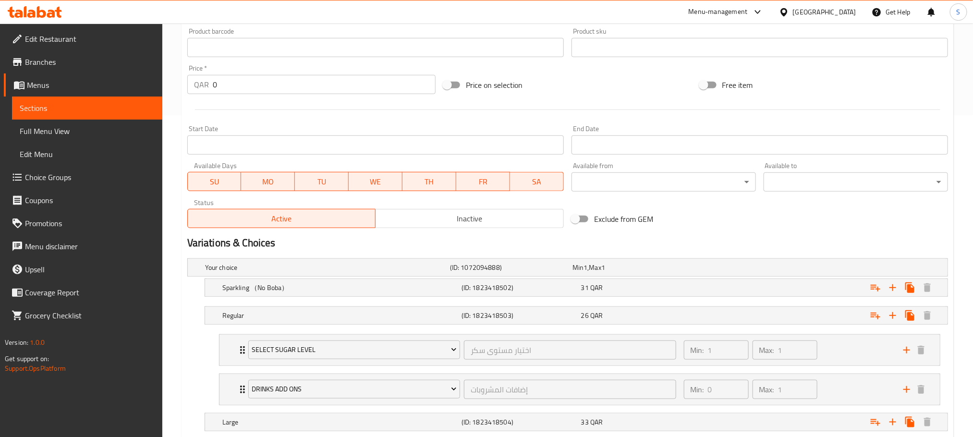
scroll to position [467, 0]
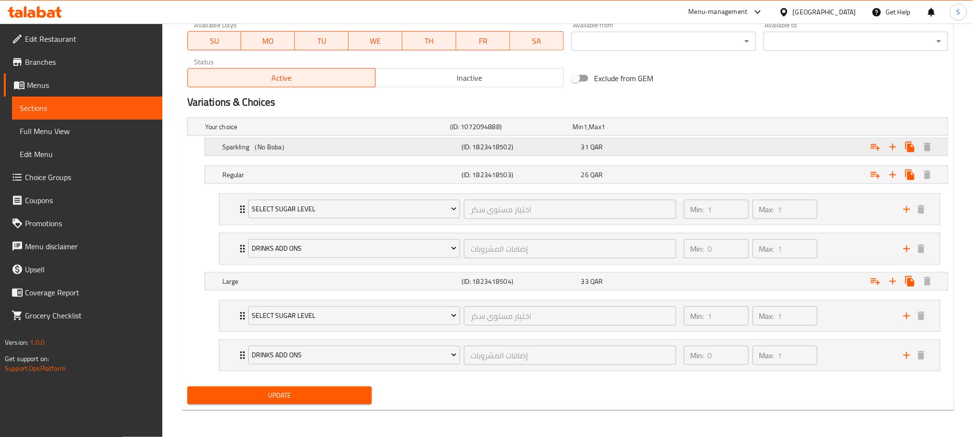
click at [299, 132] on h5 "Sparkling （No Boba）" at bounding box center [325, 127] width 241 height 10
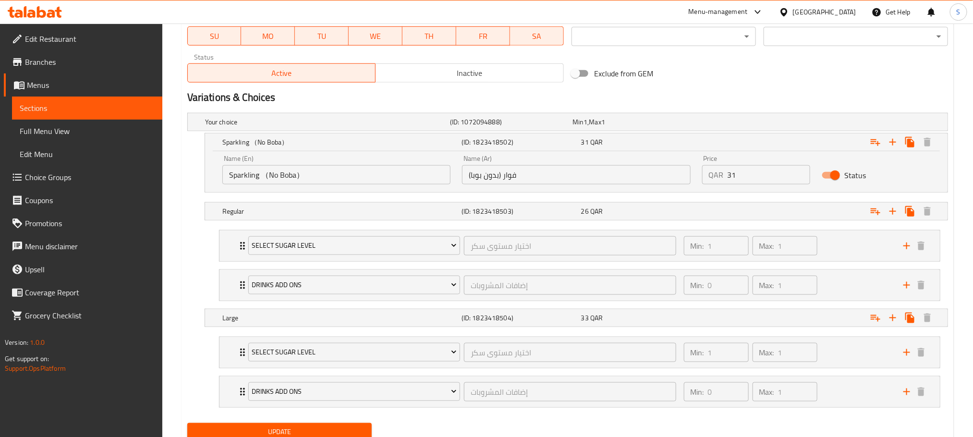
scroll to position [0, 0]
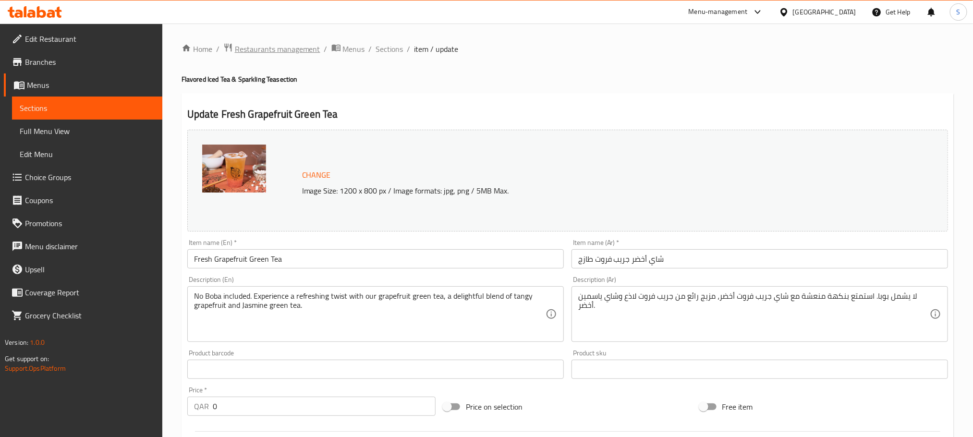
click at [269, 50] on span "Restaurants management" at bounding box center [277, 49] width 85 height 12
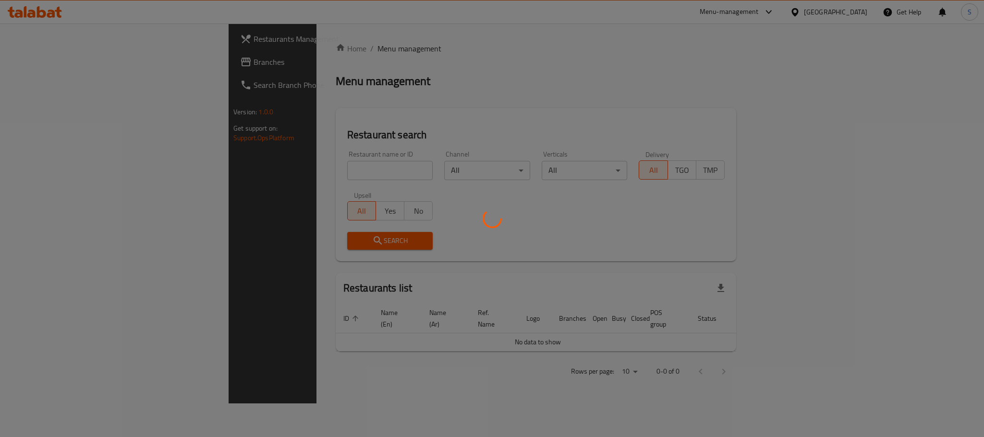
click at [41, 61] on div at bounding box center [492, 218] width 984 height 437
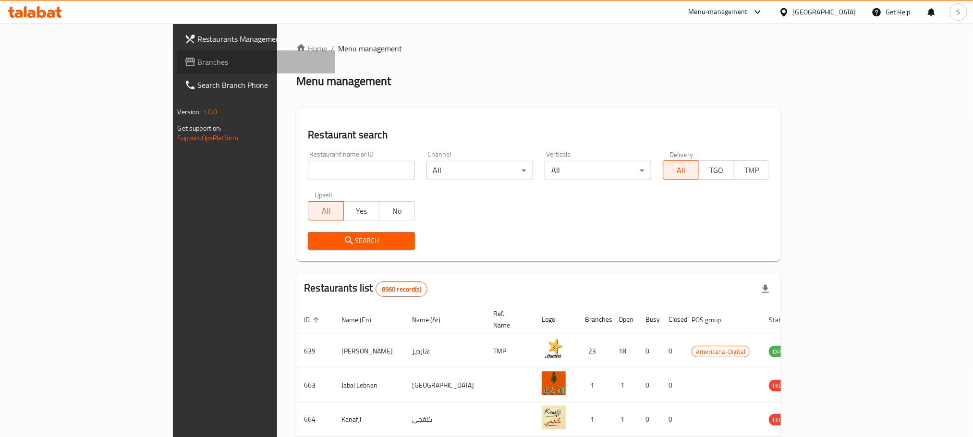
click at [198, 61] on span "Branches" at bounding box center [263, 62] width 130 height 12
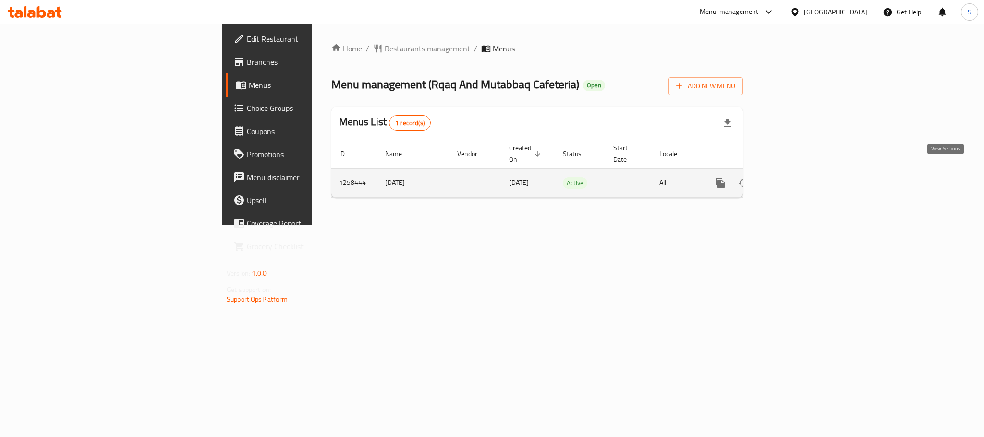
click at [795, 177] on icon "enhanced table" at bounding box center [790, 183] width 12 height 12
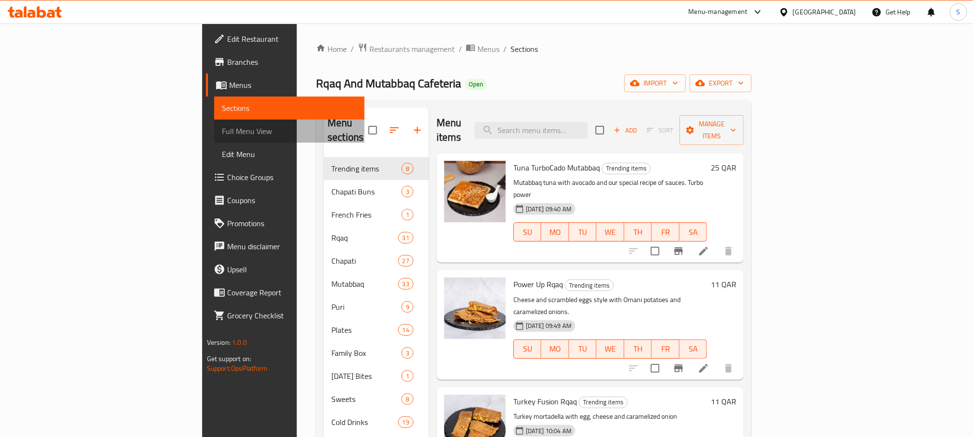
click at [222, 127] on span "Full Menu View" at bounding box center [289, 131] width 135 height 12
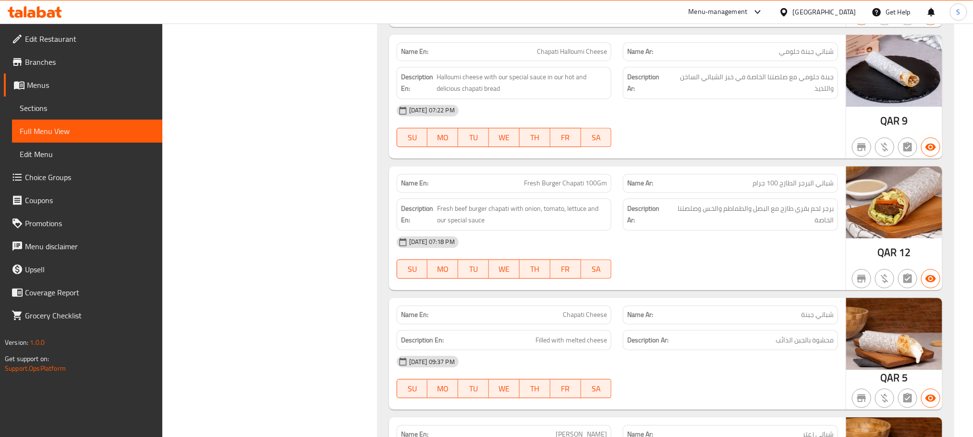
click at [852, 7] on div "[GEOGRAPHIC_DATA]" at bounding box center [824, 12] width 63 height 11
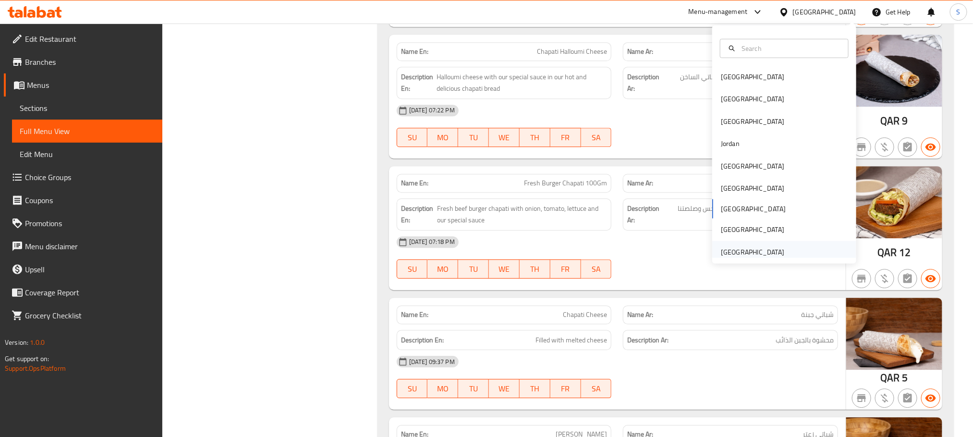
click at [733, 250] on div "[GEOGRAPHIC_DATA]" at bounding box center [752, 251] width 63 height 11
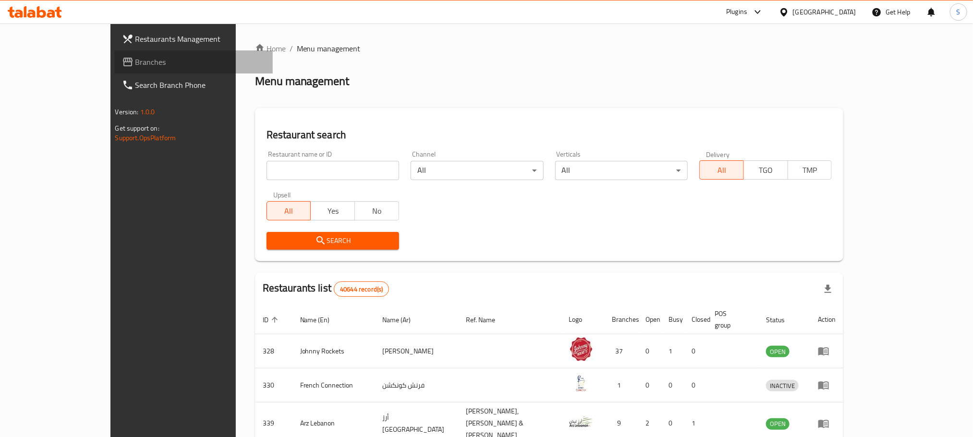
click at [135, 65] on span "Branches" at bounding box center [200, 62] width 130 height 12
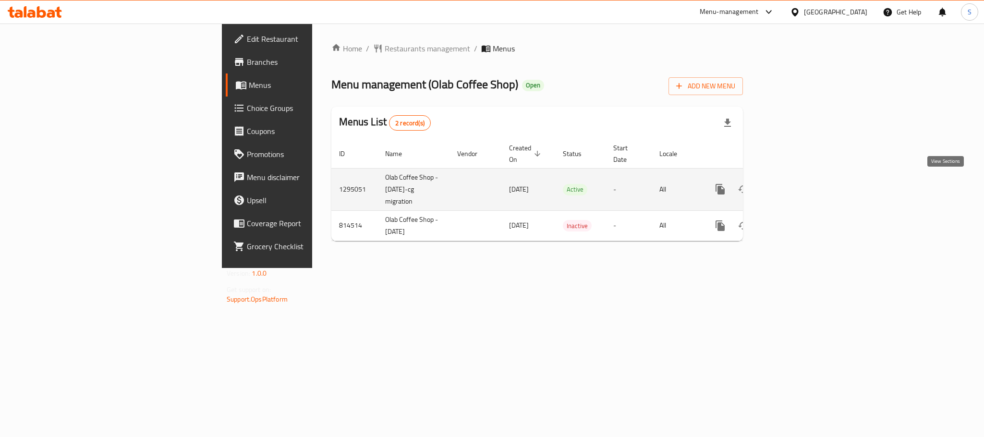
click at [795, 183] on icon "enhanced table" at bounding box center [790, 189] width 12 height 12
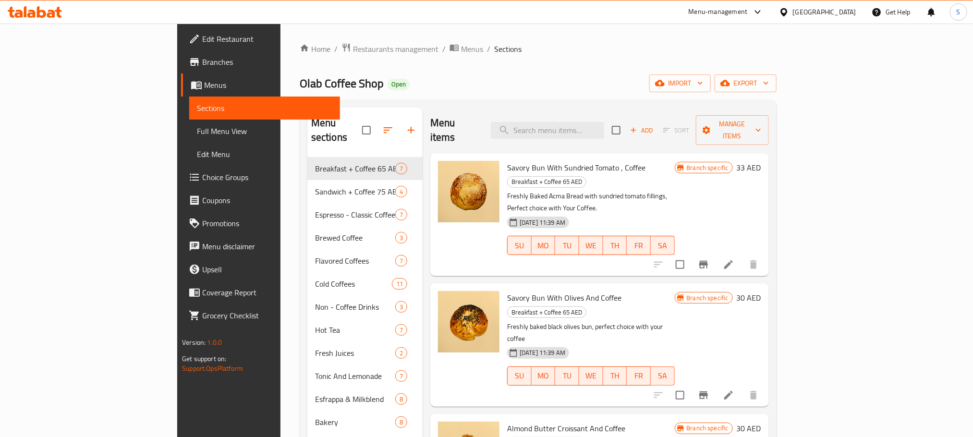
click at [202, 174] on span "Choice Groups" at bounding box center [267, 177] width 130 height 12
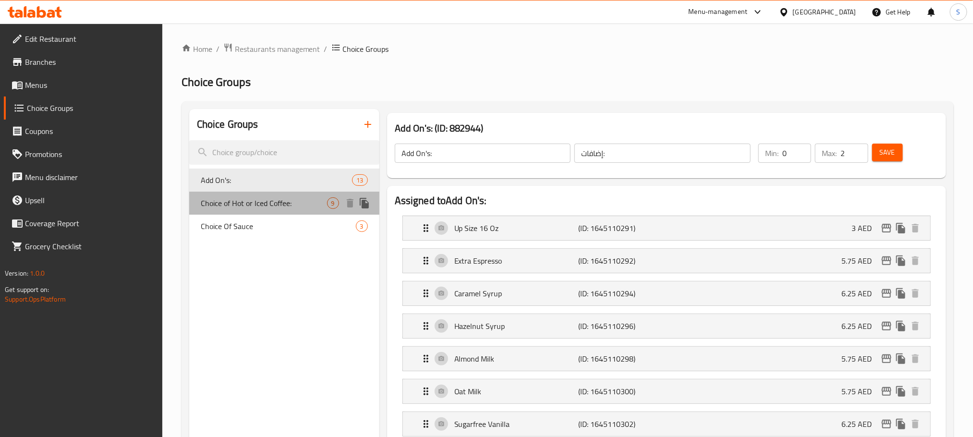
click at [292, 200] on span "Choice of Hot or Iced Coffee:" at bounding box center [264, 203] width 126 height 12
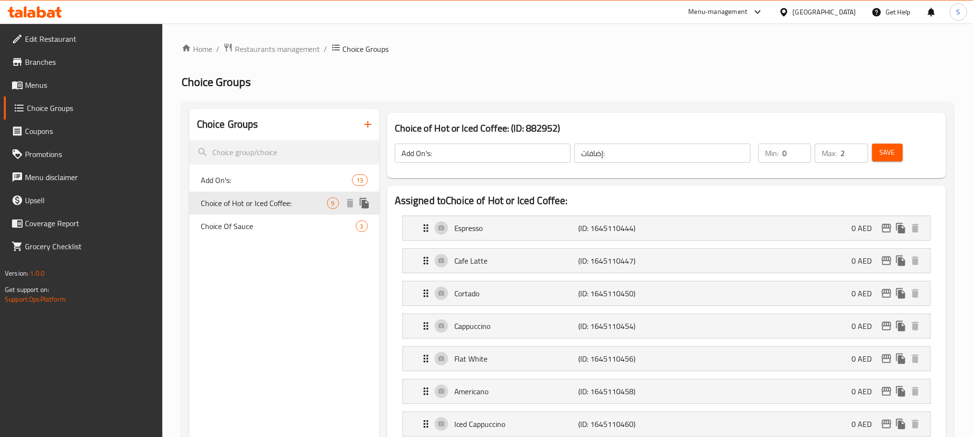
type input "Choice of Hot or Iced Coffee:"
type input "اختيار القهوة الساخنة والمثلجة:"
type input "1"
